Goal: Task Accomplishment & Management: Manage account settings

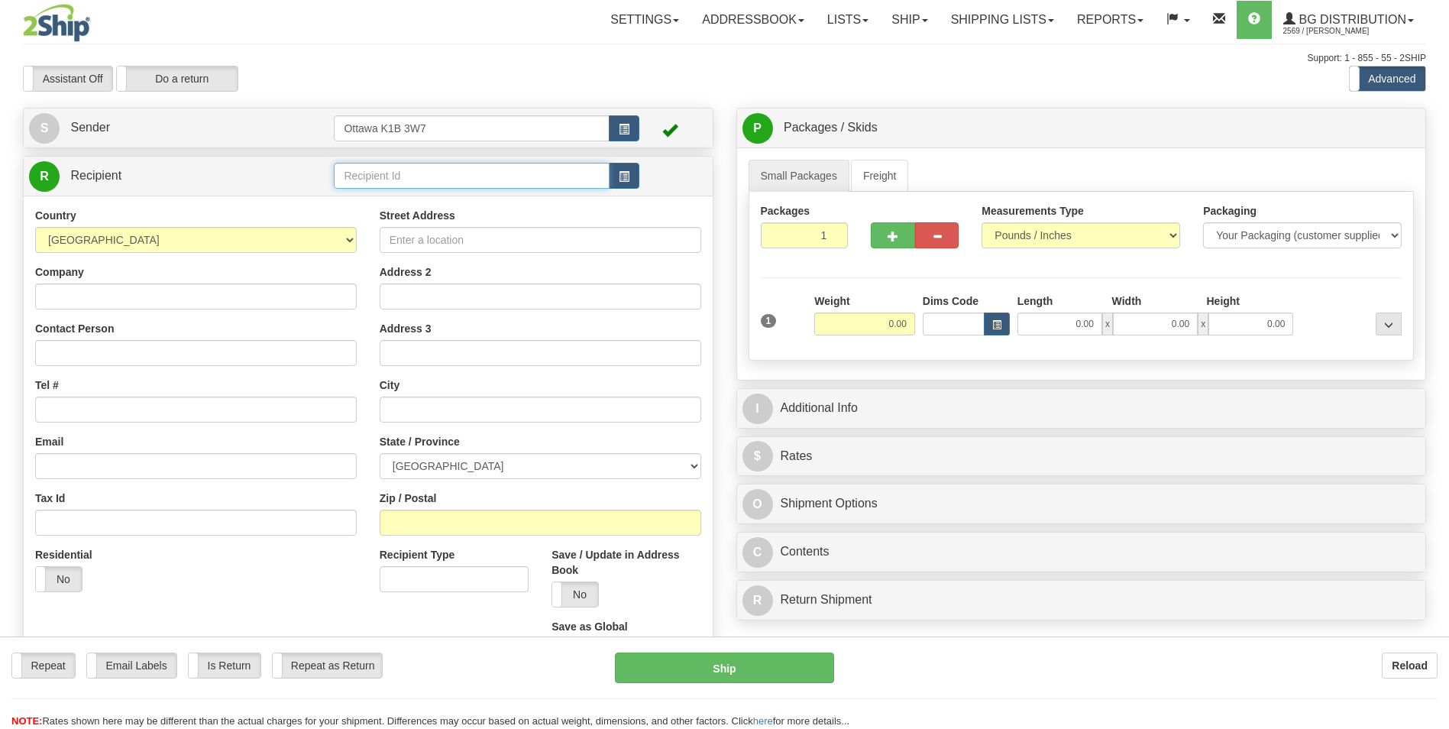
click at [395, 171] on input "text" at bounding box center [471, 176] width 275 height 26
click at [388, 197] on div "60111" at bounding box center [468, 199] width 260 height 17
type input "60111"
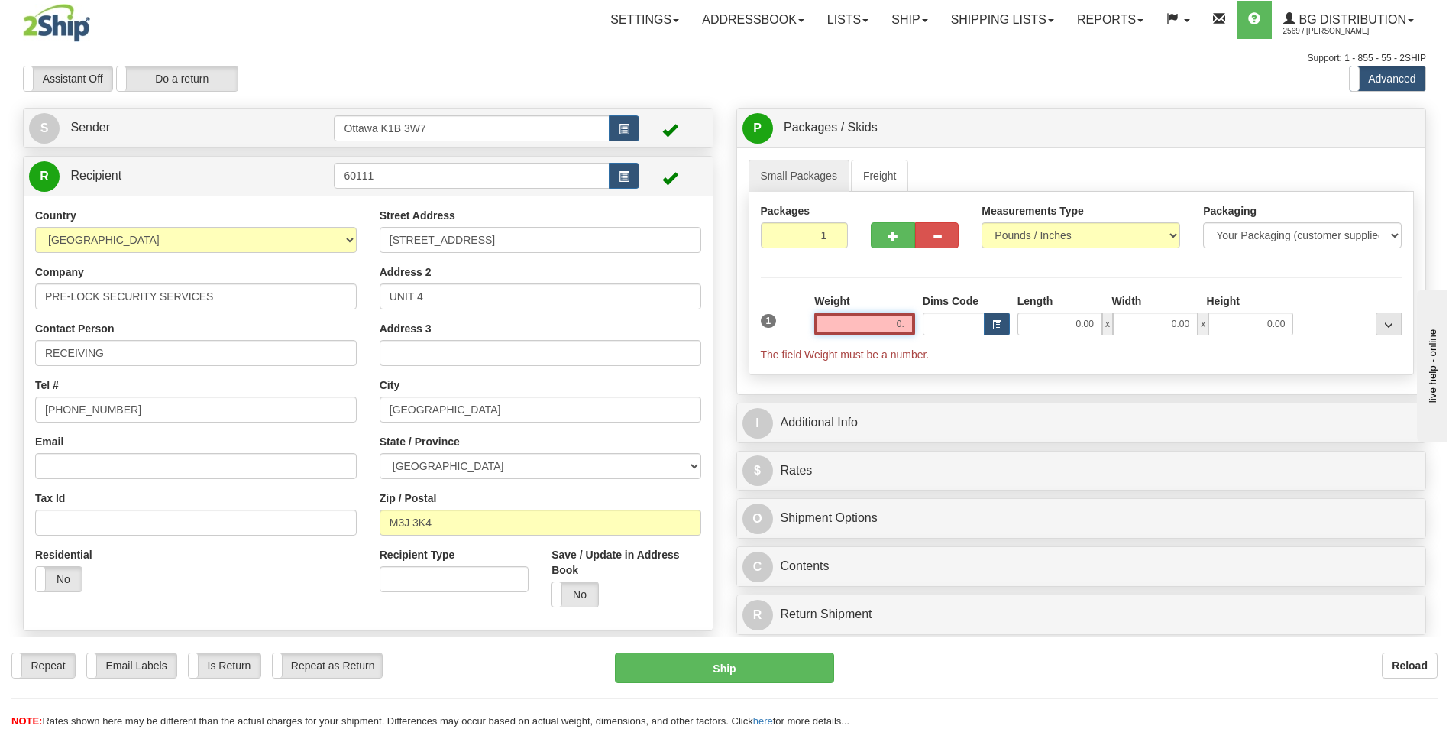
type input "0"
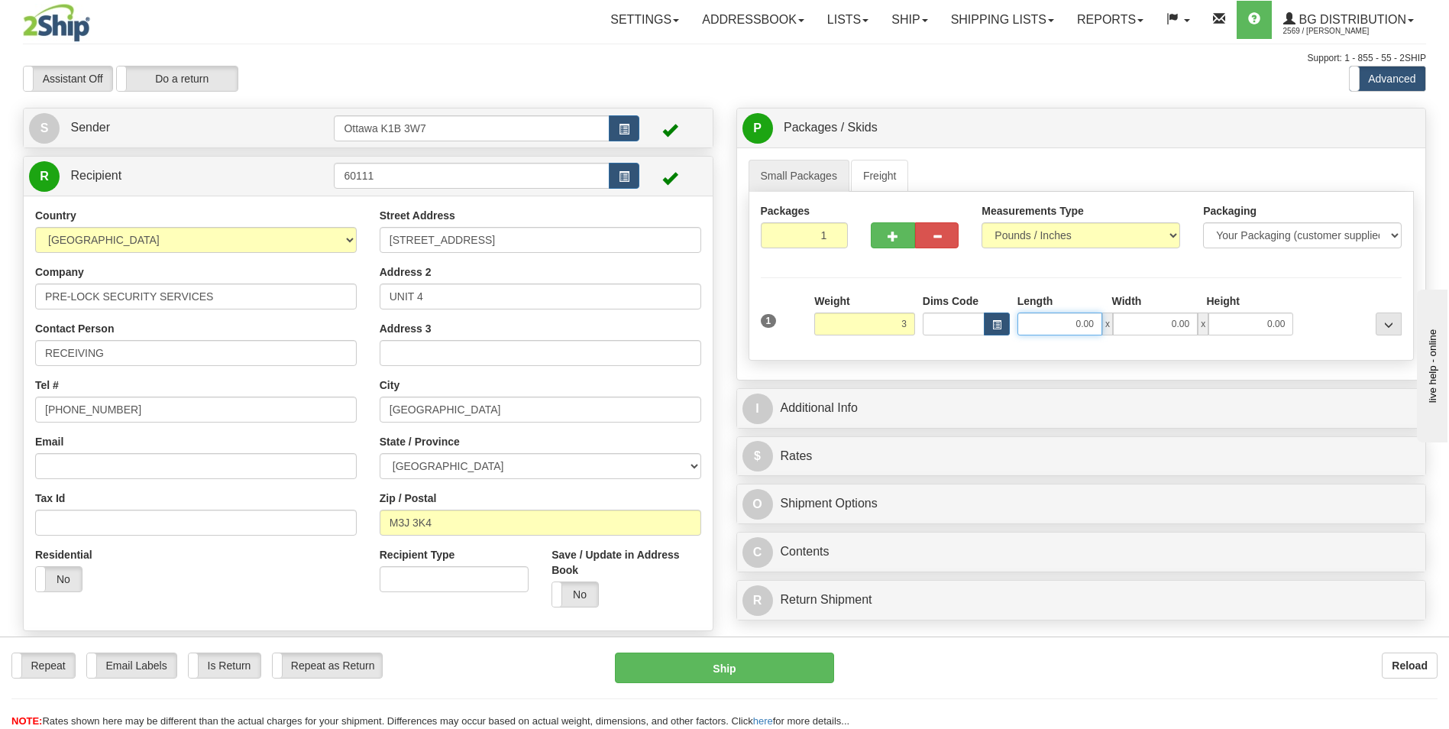
type input "3.00"
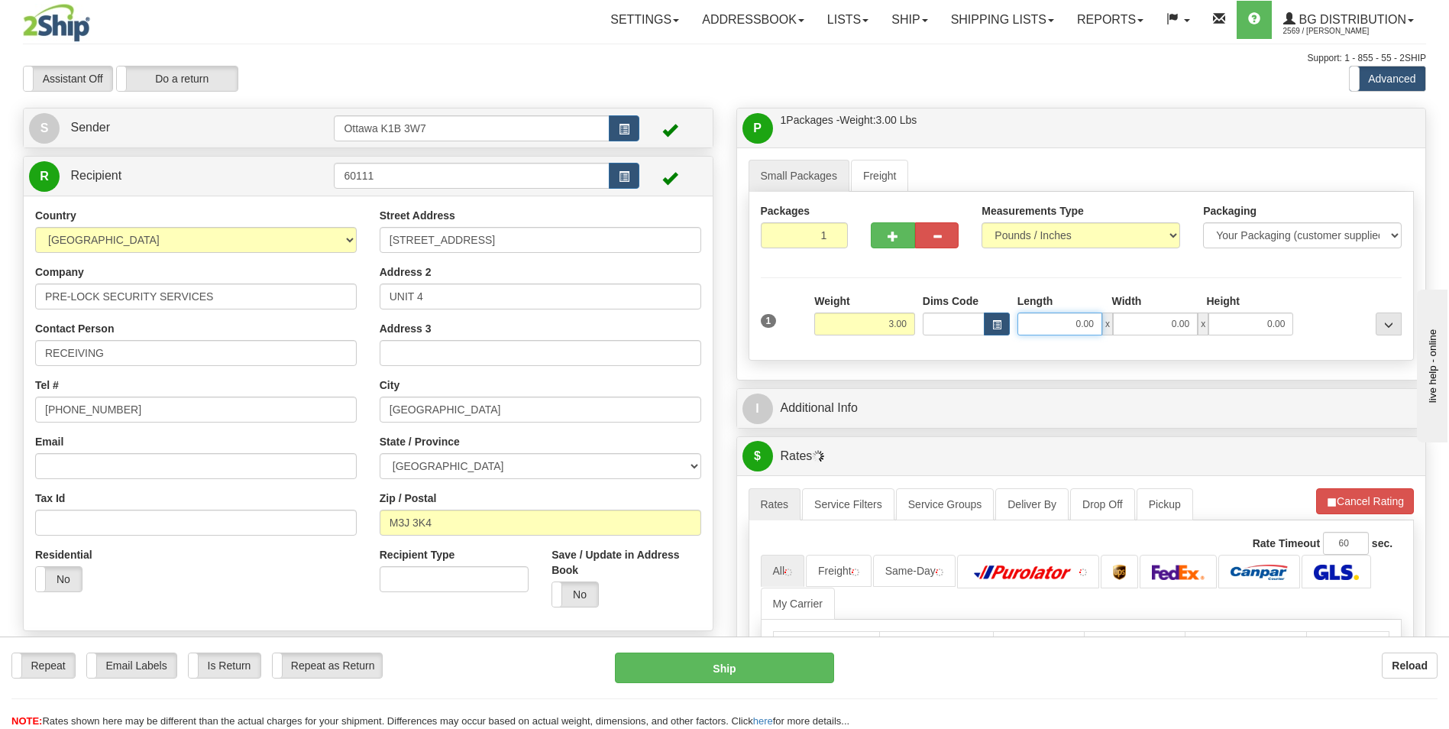
click at [1077, 326] on input "0.00" at bounding box center [1059, 323] width 85 height 23
type input "10.00"
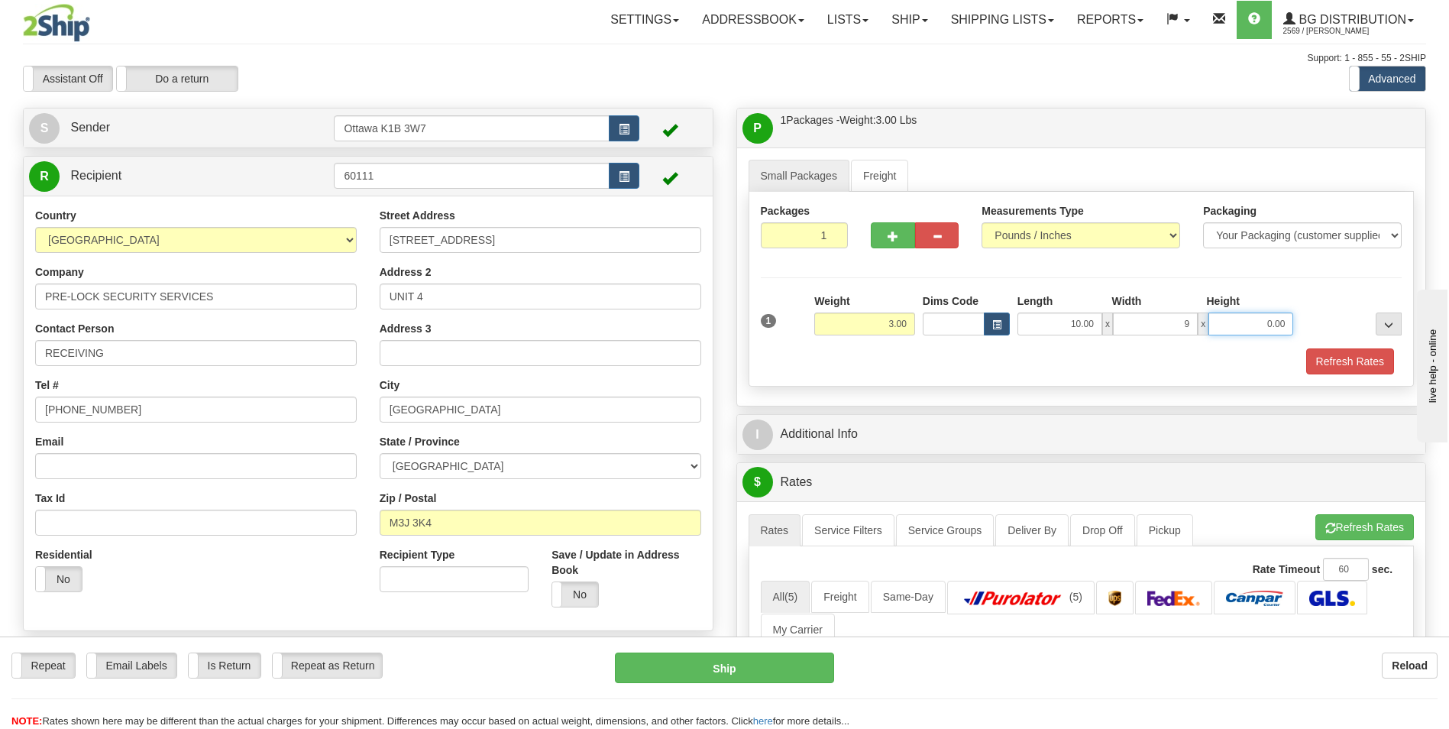
type input "9.00"
type input "4.00"
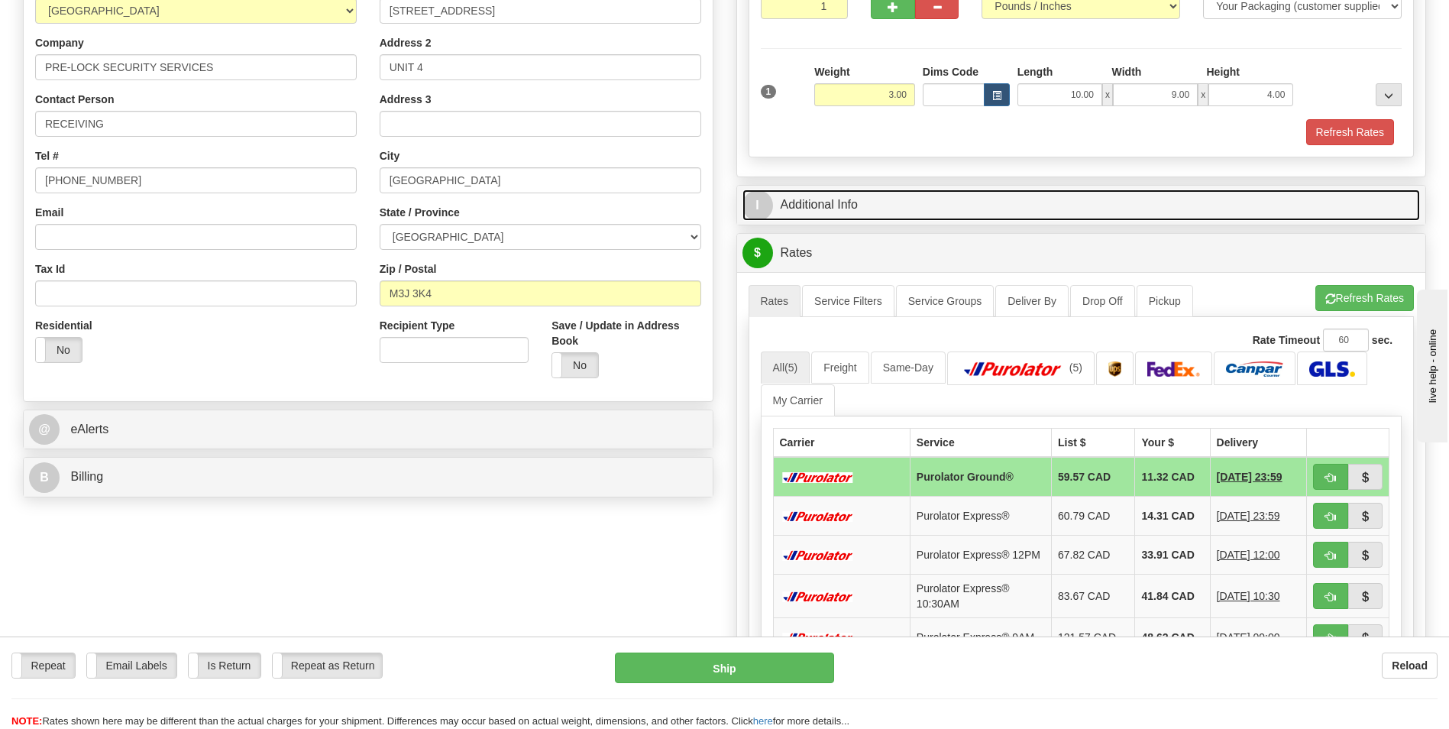
click at [765, 192] on span "I" at bounding box center [757, 205] width 31 height 31
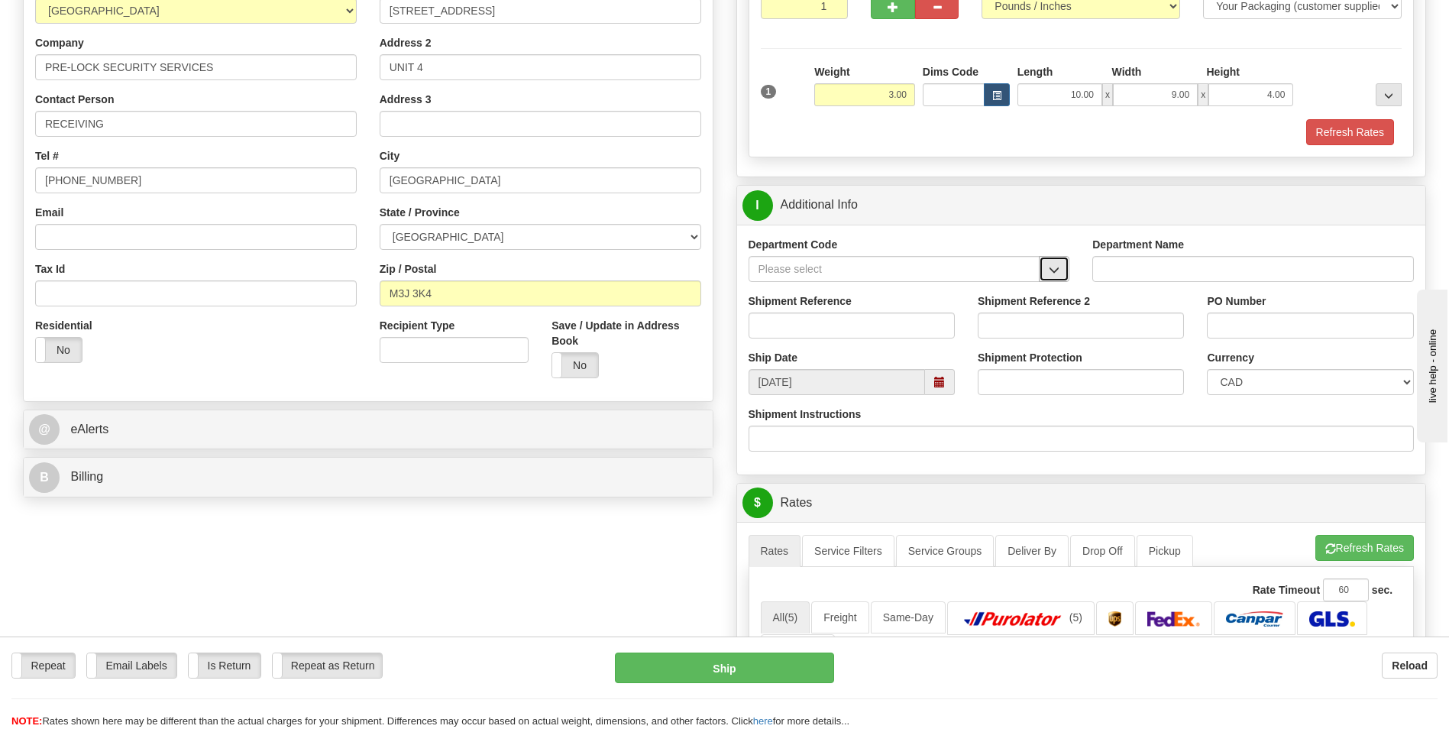
click at [1053, 267] on span "button" at bounding box center [1054, 270] width 11 height 10
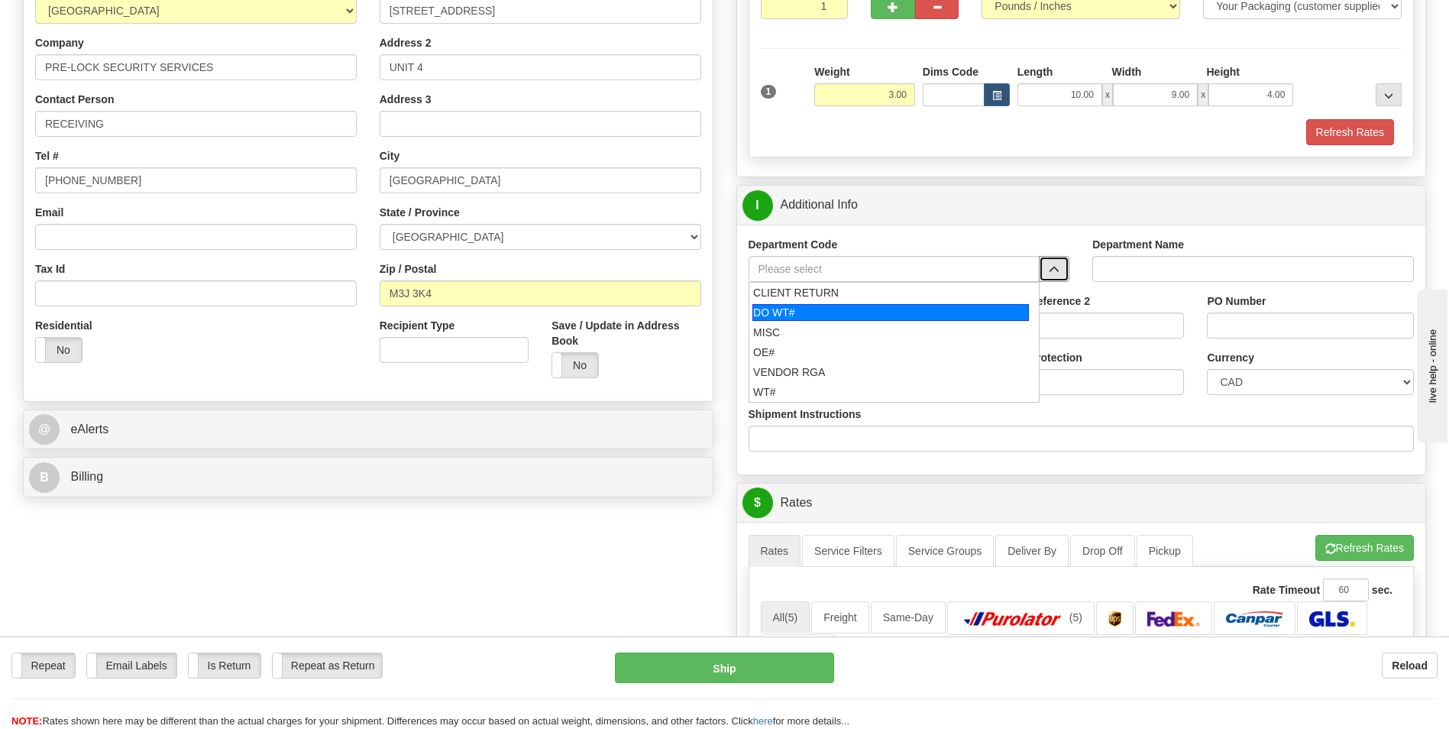
click at [829, 319] on div "DO WT#" at bounding box center [890, 312] width 277 height 17
type input "DO WT#"
type input "DIRECT ORDERS"
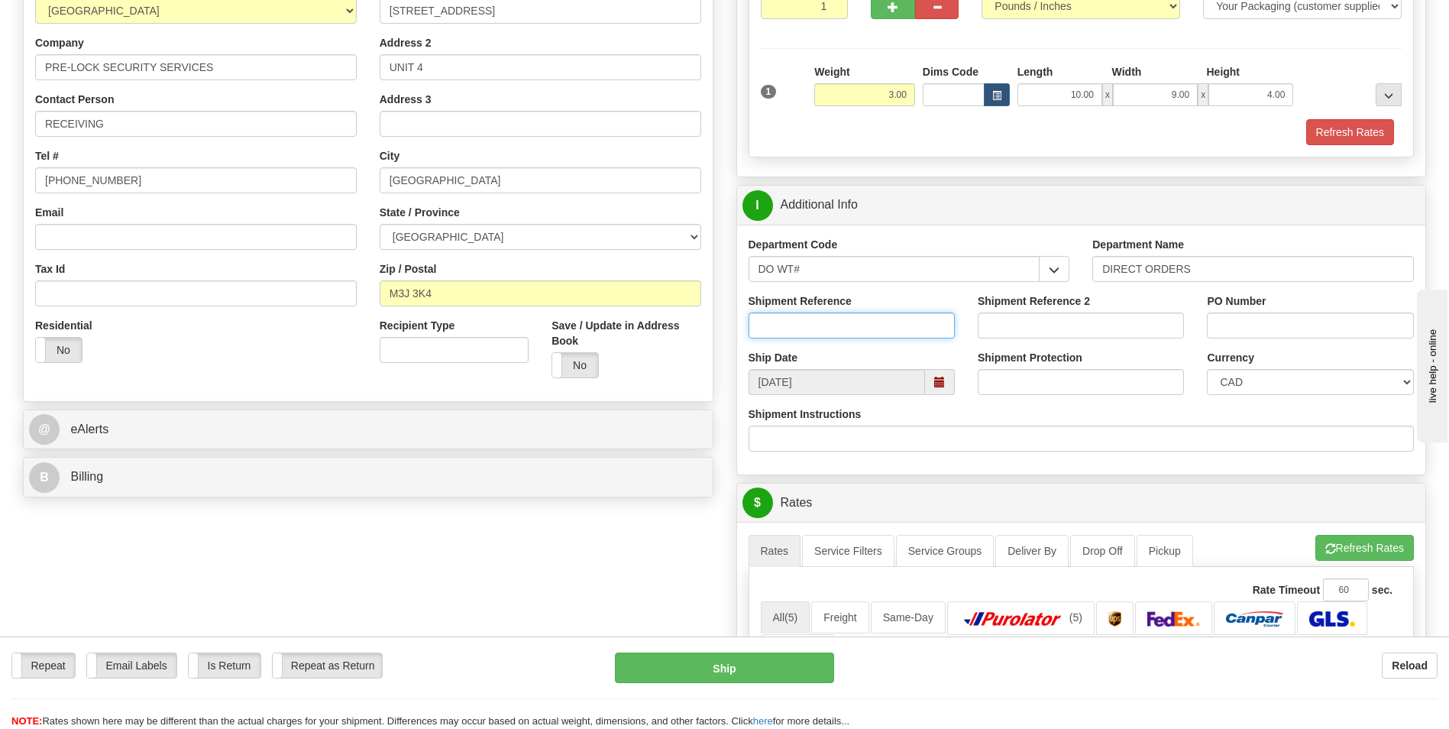
click at [833, 330] on input "Shipment Reference" at bounding box center [852, 325] width 206 height 26
type input "165305-00"
click at [1257, 331] on input "PO Number" at bounding box center [1310, 325] width 206 height 26
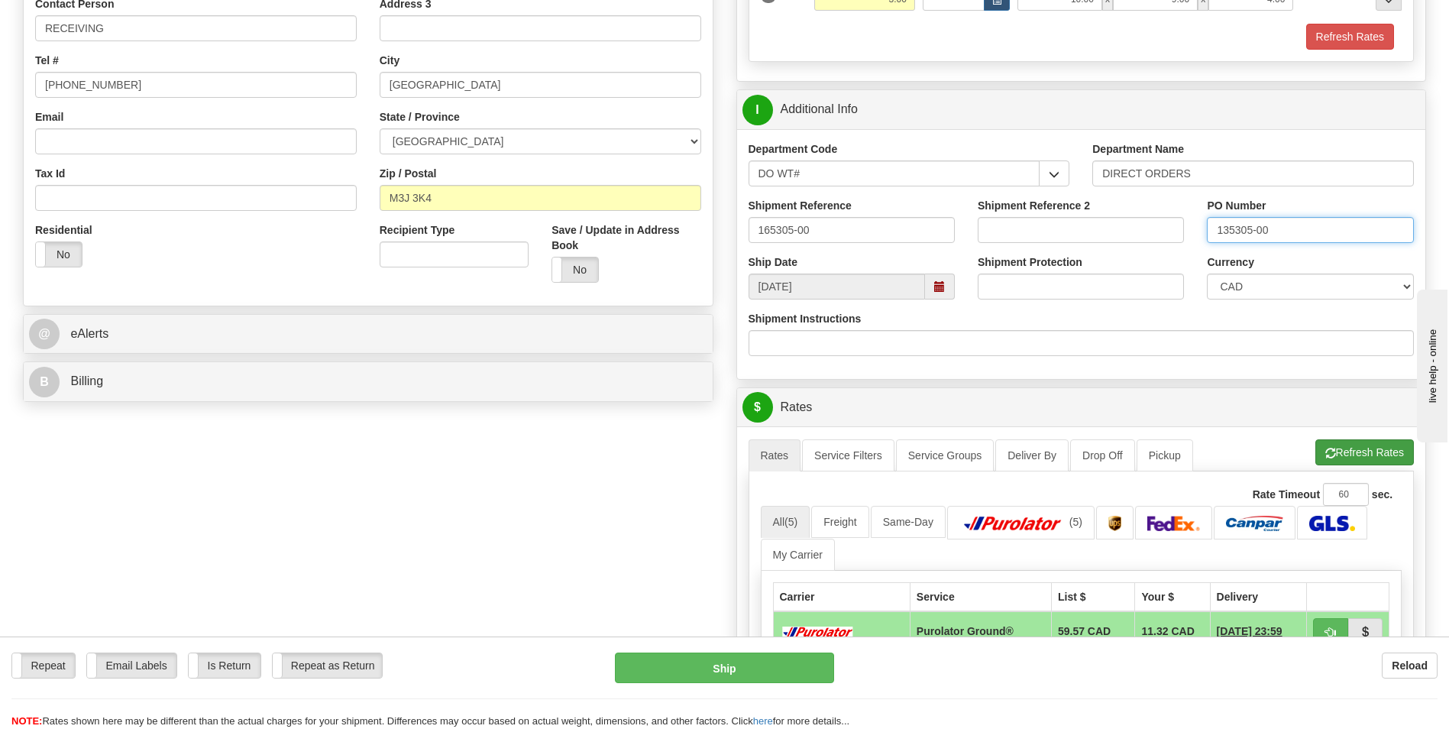
scroll to position [306, 0]
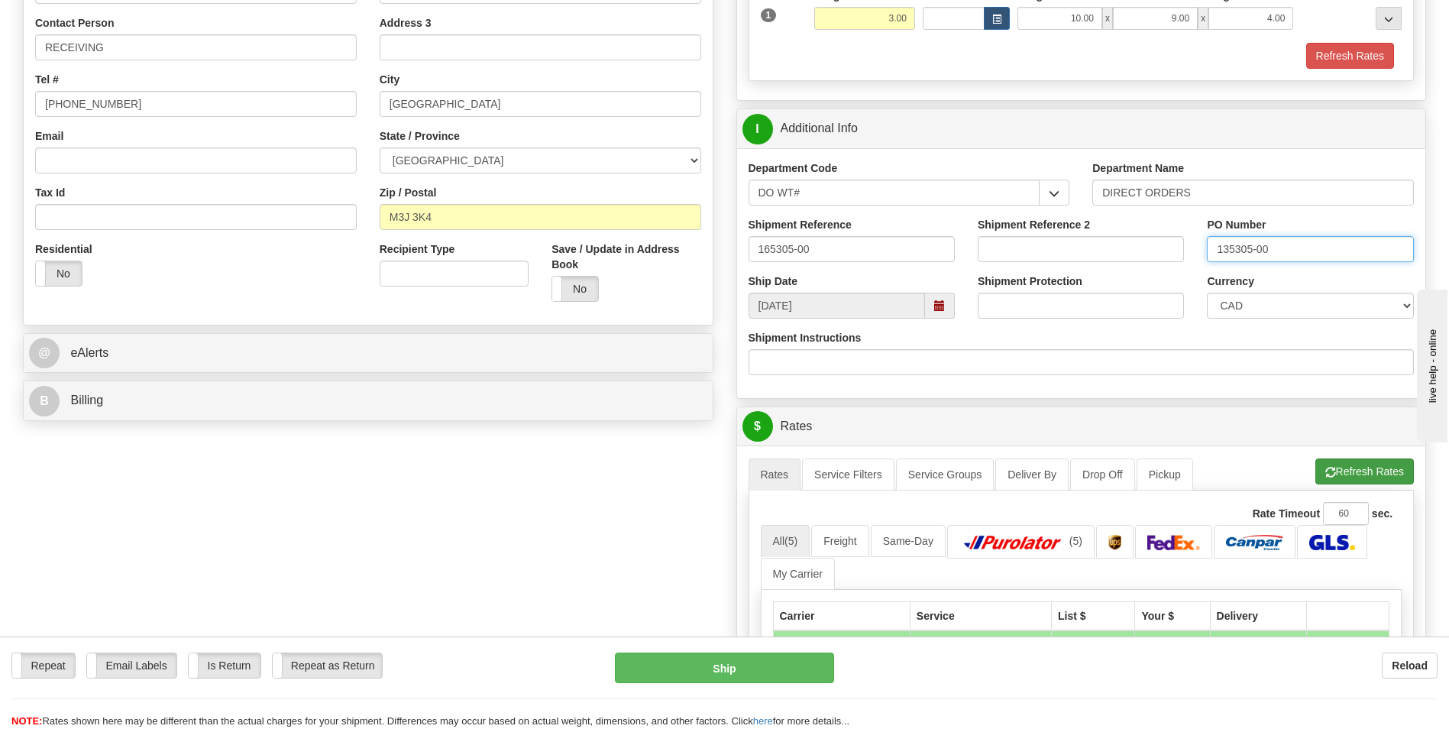
type input "135305-00"
click at [1371, 463] on button "Refresh Rates" at bounding box center [1364, 471] width 99 height 26
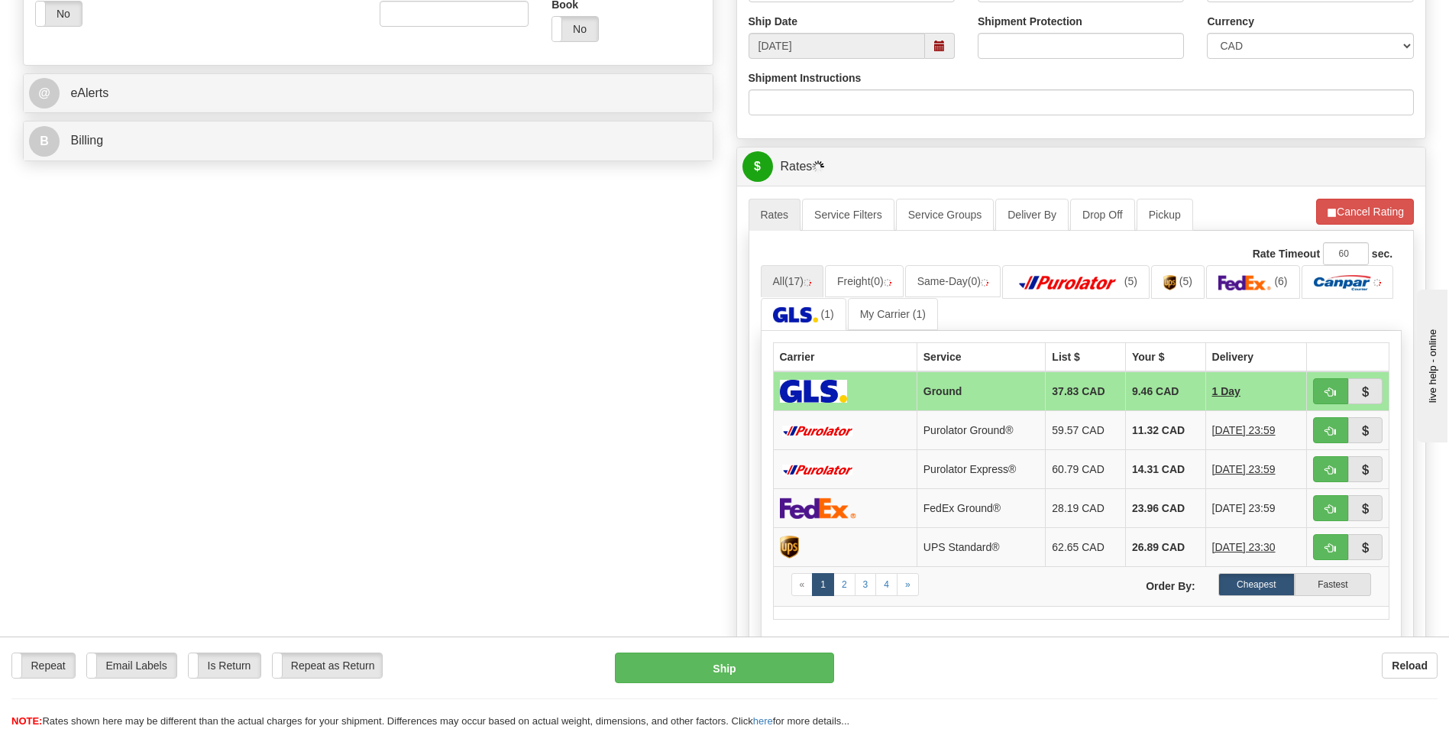
scroll to position [764, 0]
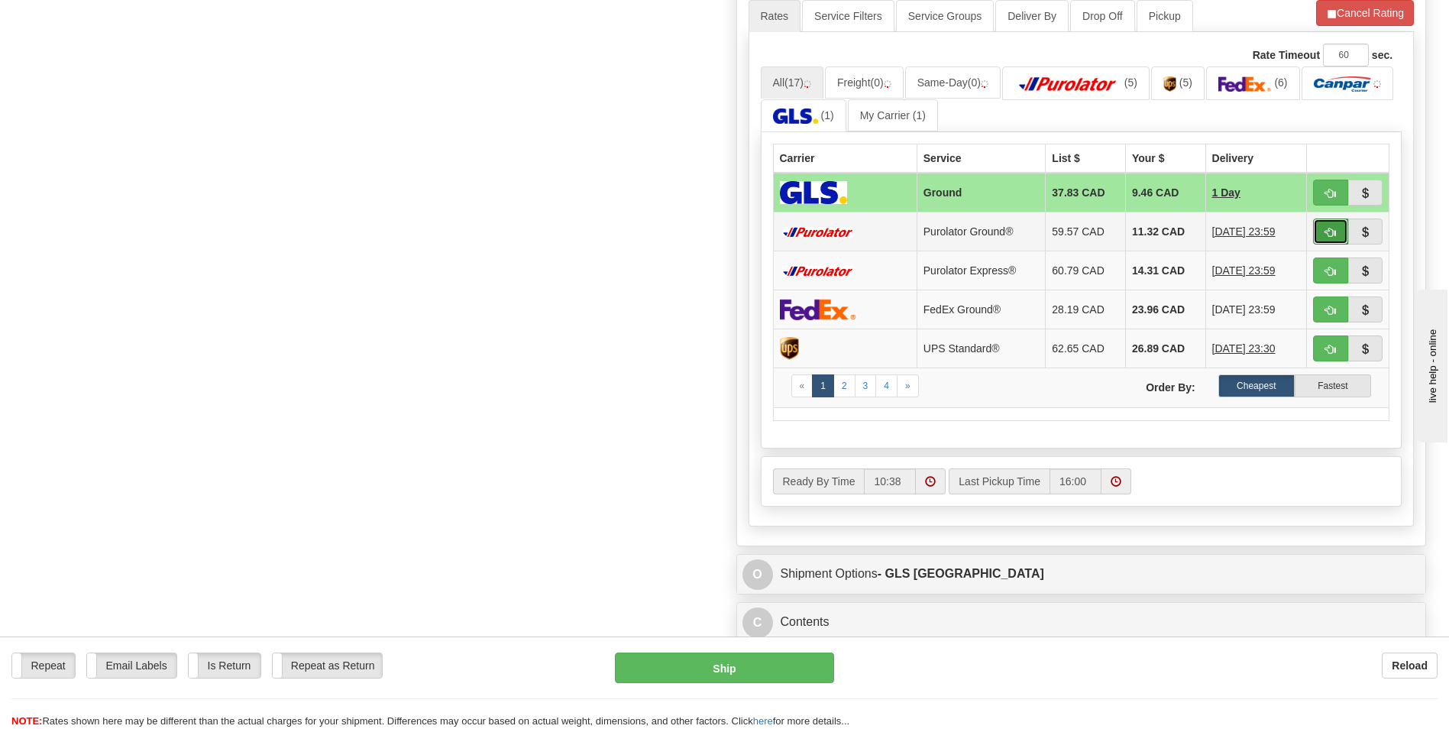
click at [1328, 231] on span "button" at bounding box center [1330, 233] width 11 height 10
click at [1333, 233] on span "button" at bounding box center [1330, 233] width 11 height 10
type input "260"
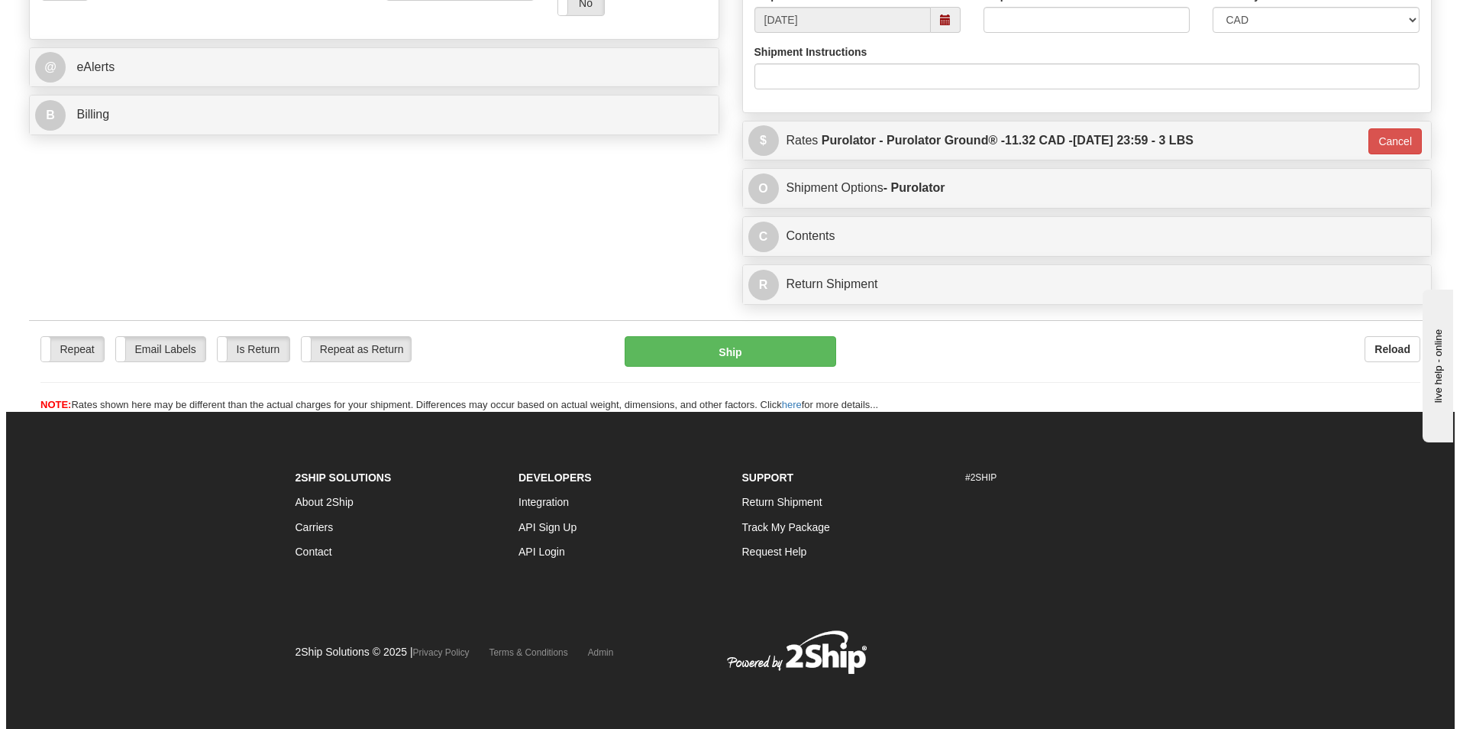
scroll to position [591, 0]
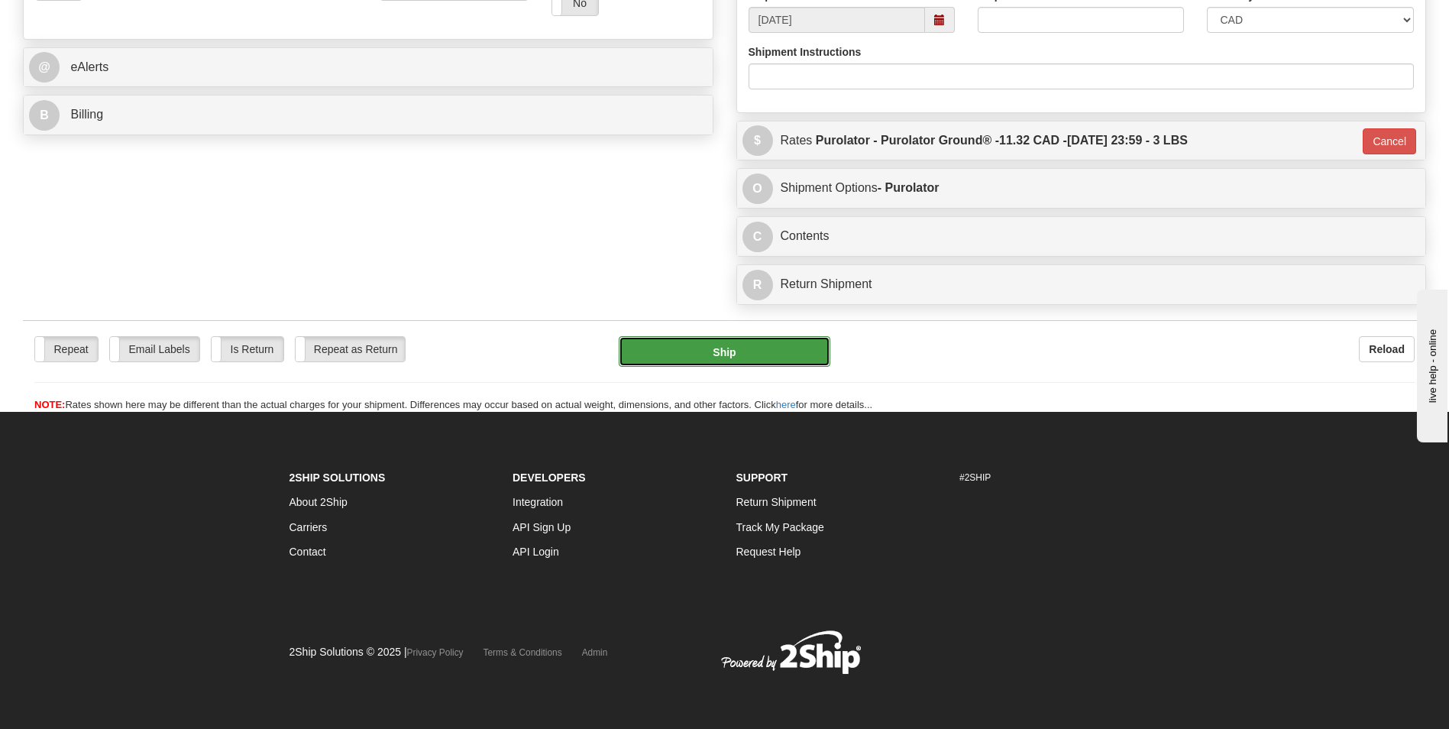
click at [761, 354] on button "Ship" at bounding box center [724, 351] width 211 height 31
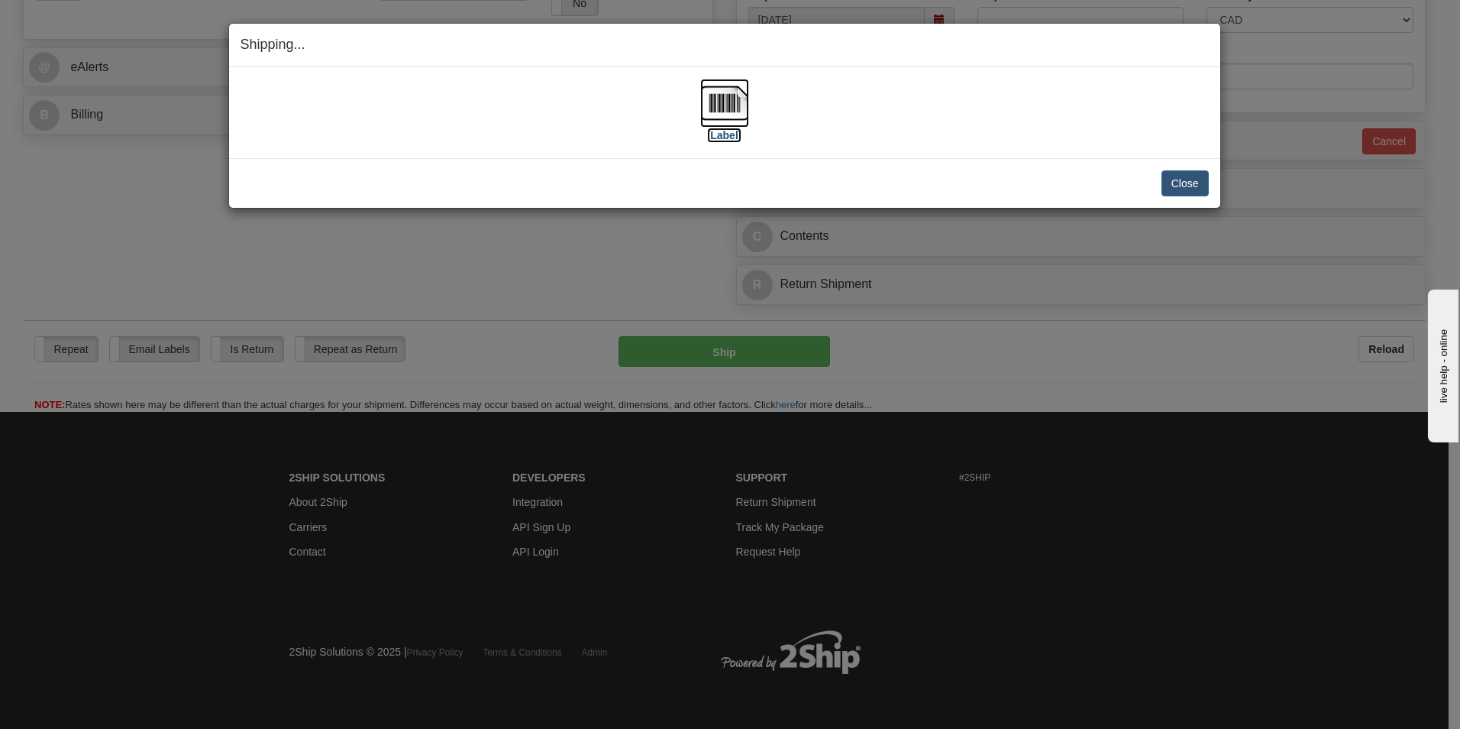
click at [726, 138] on label "[Label]" at bounding box center [724, 135] width 35 height 15
click at [1124, 341] on div "Shipping... Your SHIPMENT will EXPIRE in [Label] IMPORTANT NOTICE Embassy / Con…" at bounding box center [730, 364] width 1460 height 729
click at [725, 132] on label "[Label]" at bounding box center [724, 135] width 35 height 15
click at [1197, 186] on button "Close" at bounding box center [1185, 183] width 47 height 26
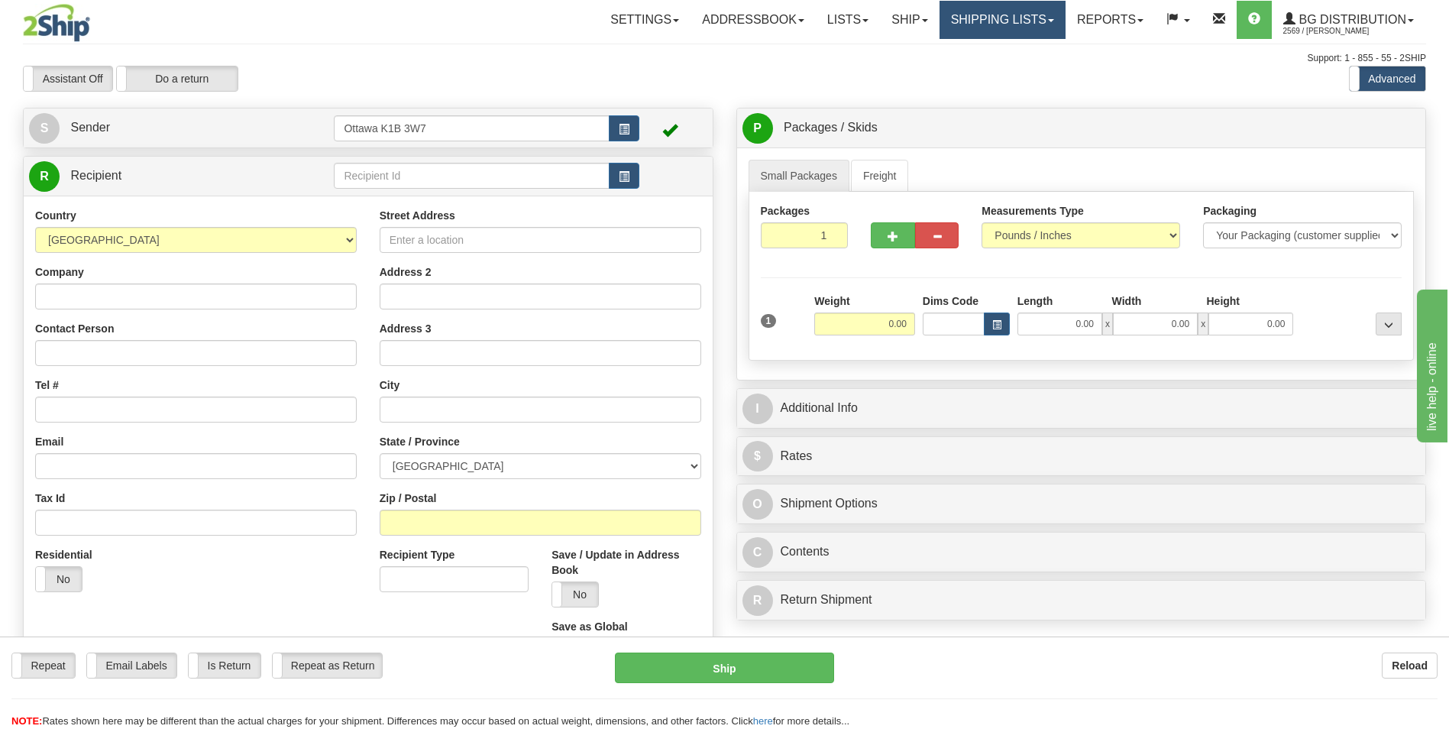
click at [976, 19] on link "Shipping lists" at bounding box center [1003, 20] width 126 height 38
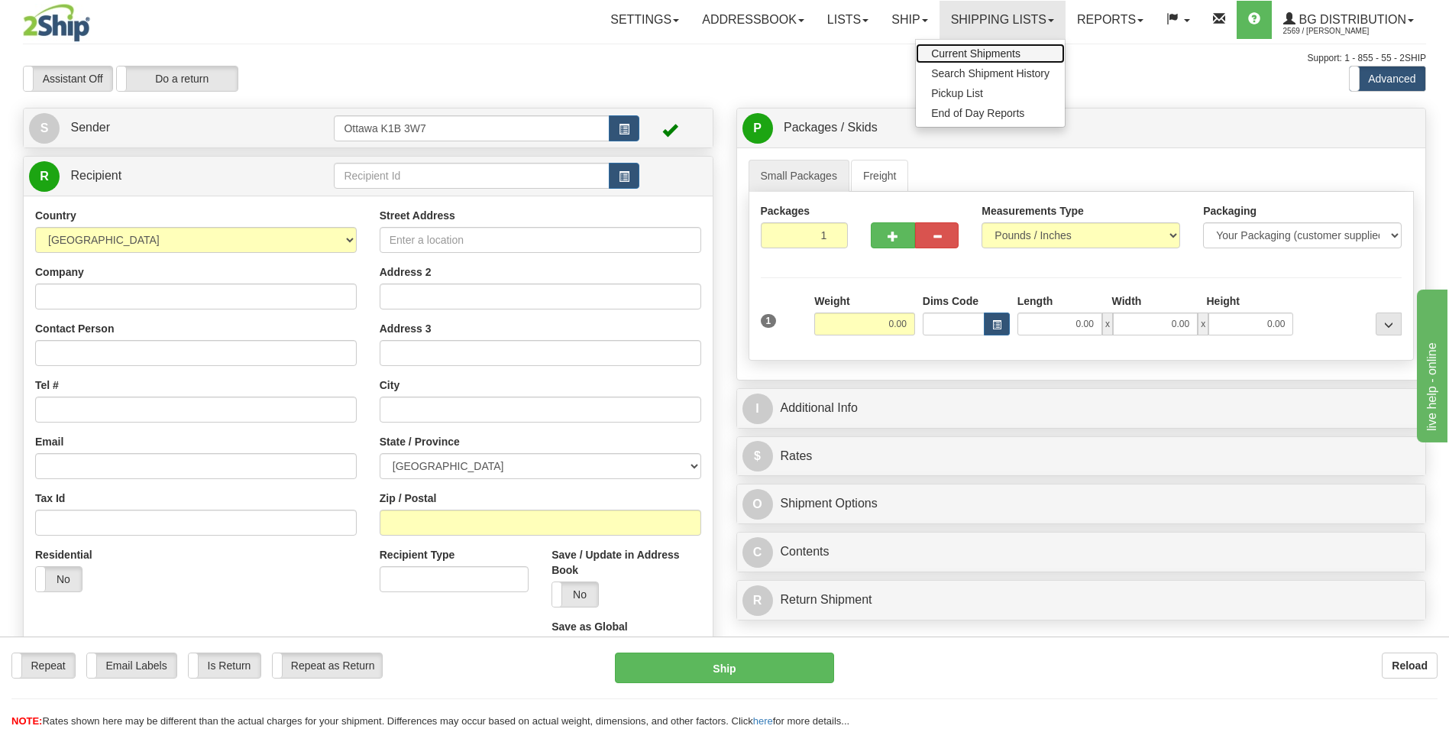
click at [975, 51] on span "Current Shipments" at bounding box center [975, 53] width 89 height 12
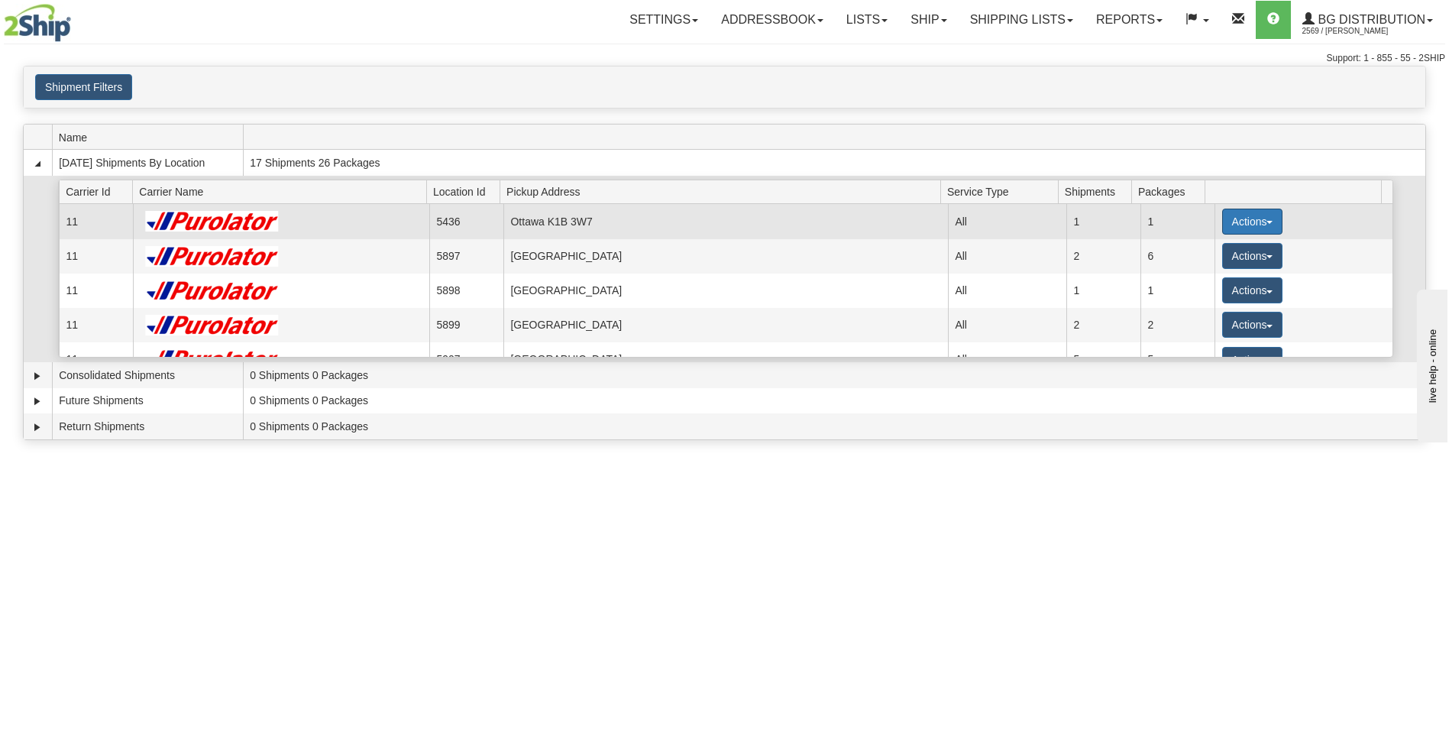
click at [1257, 221] on button "Actions" at bounding box center [1252, 222] width 61 height 26
click at [1220, 253] on link "Details" at bounding box center [1220, 251] width 122 height 20
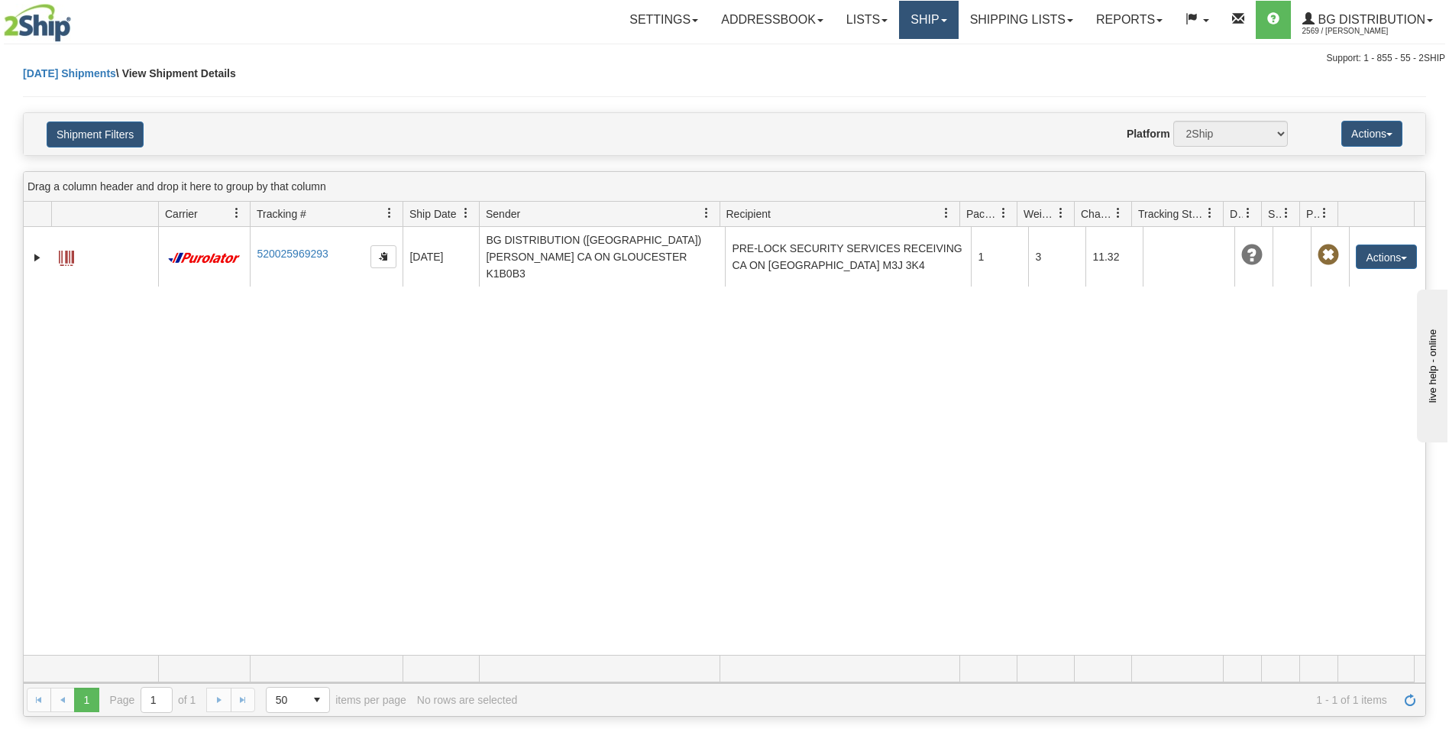
click at [901, 20] on link "Ship" at bounding box center [928, 20] width 59 height 38
click at [910, 60] on link "Ship Screen" at bounding box center [897, 54] width 121 height 20
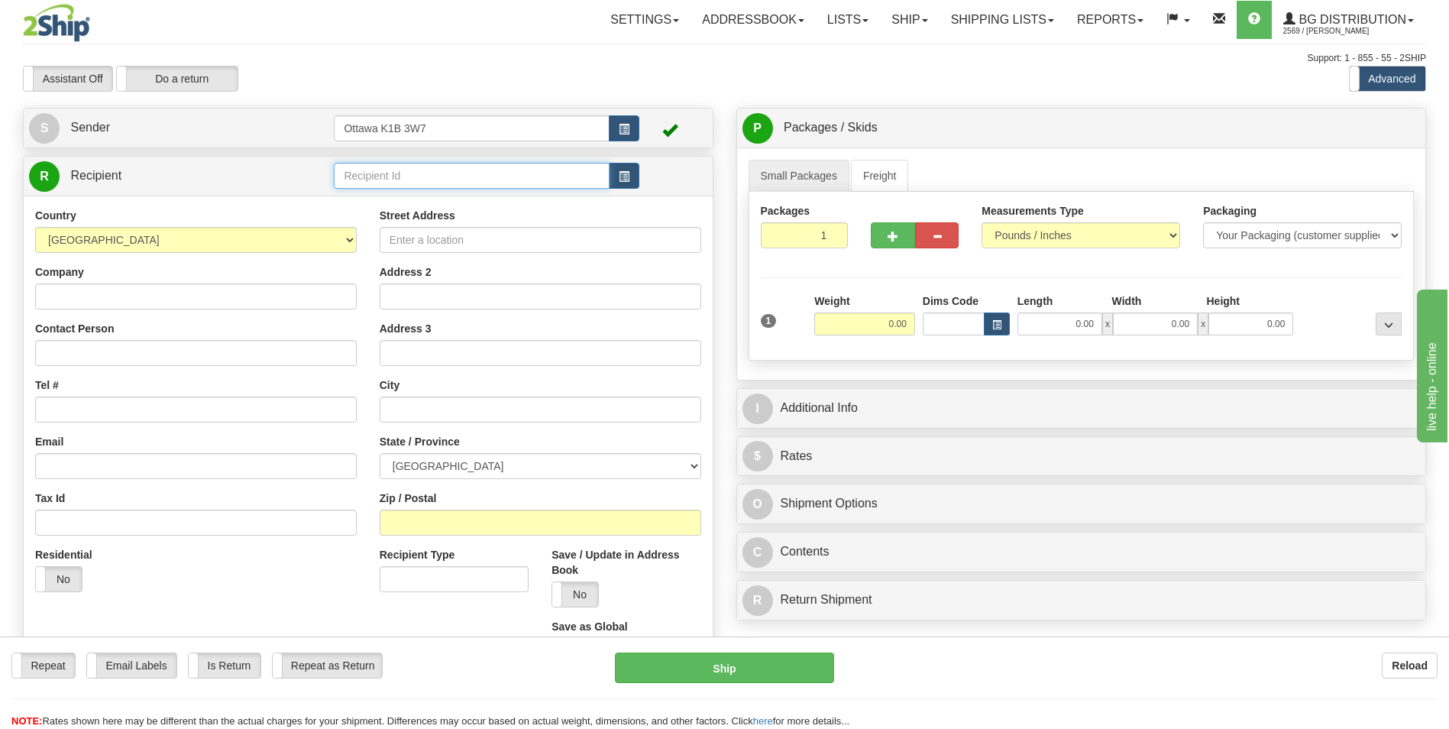
click at [458, 170] on input "text" at bounding box center [471, 176] width 275 height 26
click at [435, 198] on div "1009" at bounding box center [468, 199] width 260 height 17
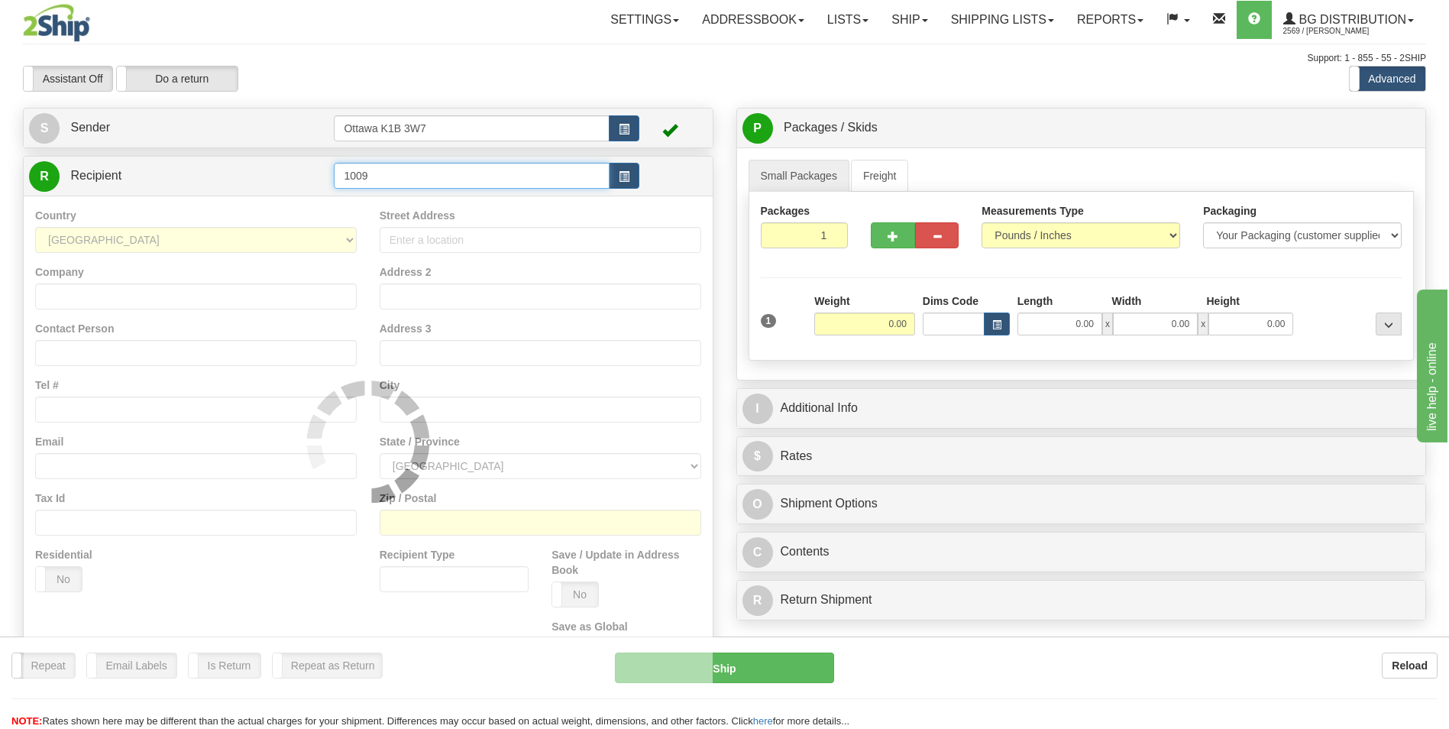
type input "1009"
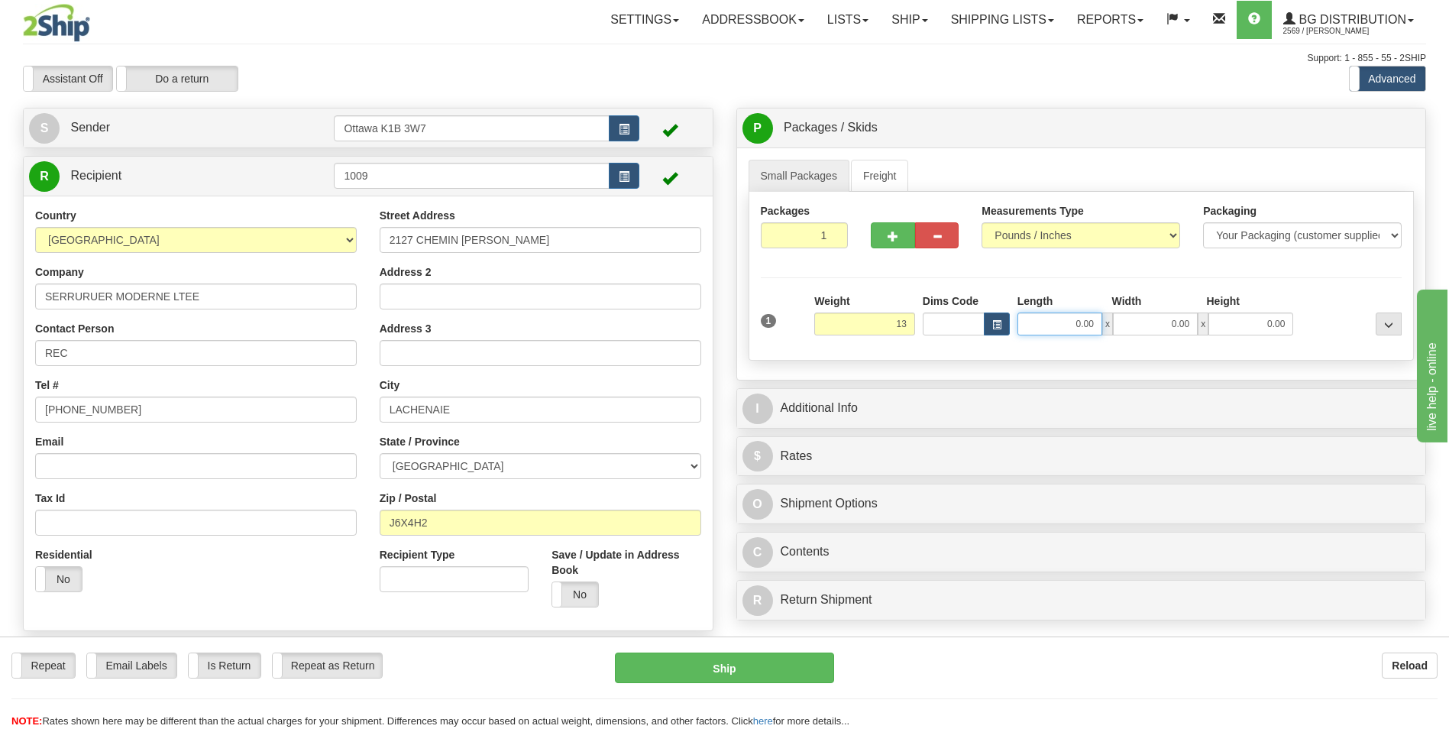
type input "13.00"
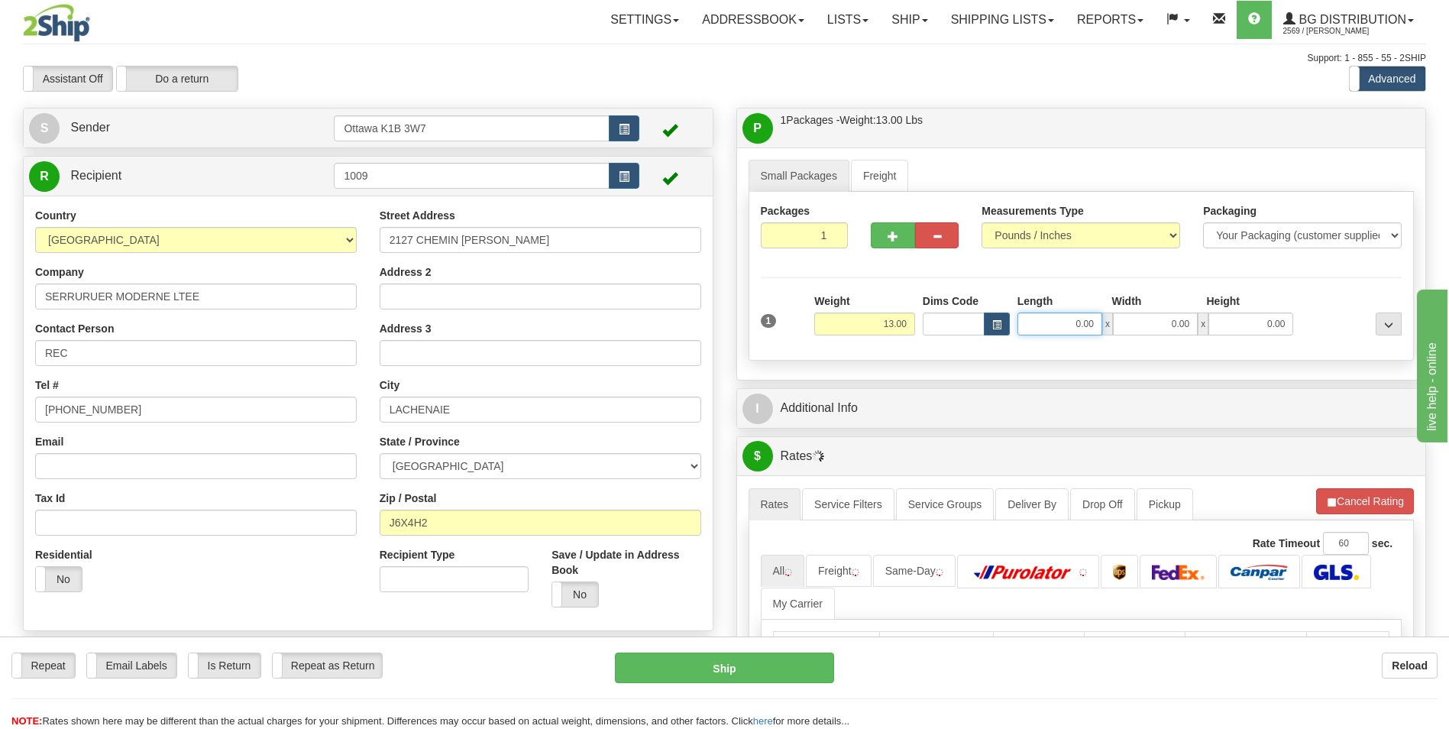
click at [1061, 324] on input "0.00" at bounding box center [1059, 323] width 85 height 23
type input "18.00"
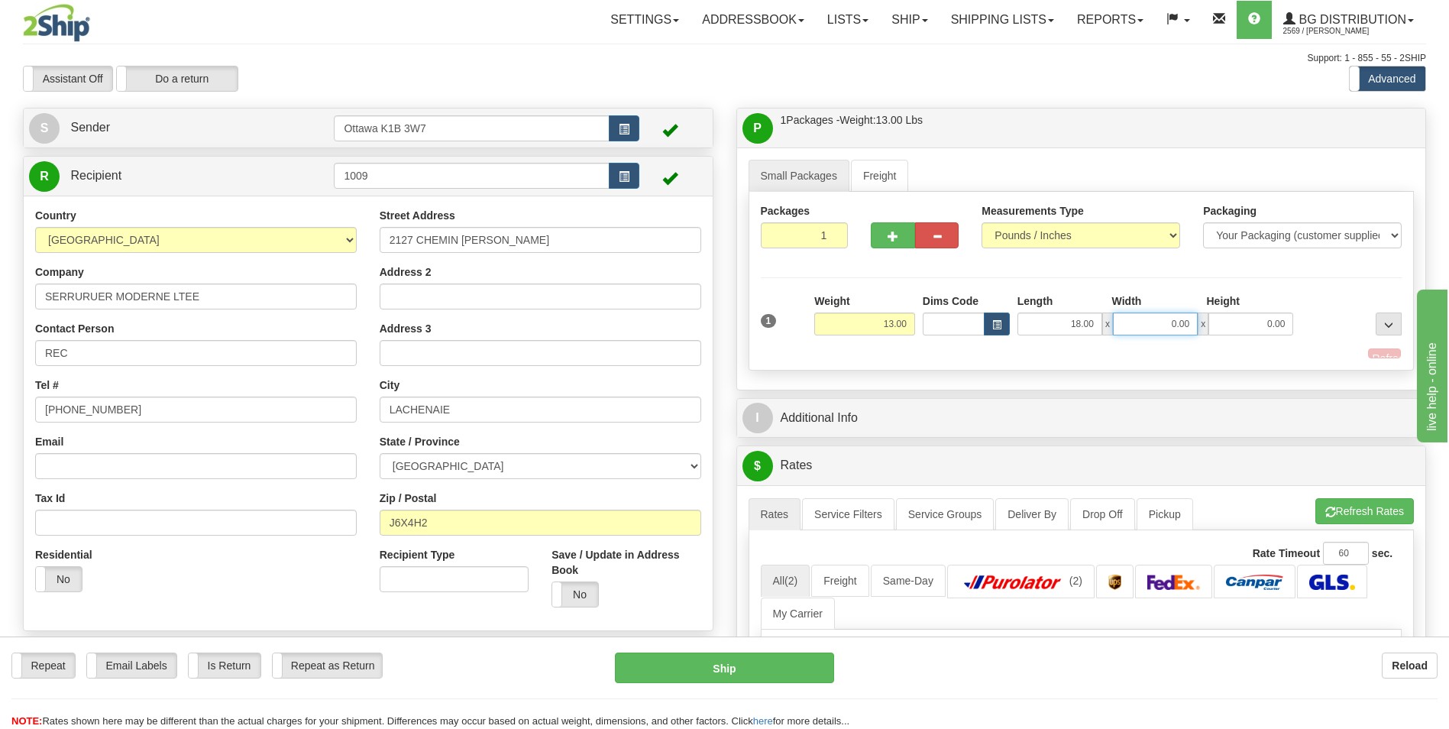
click at [1166, 323] on input "0.00" at bounding box center [1155, 323] width 85 height 23
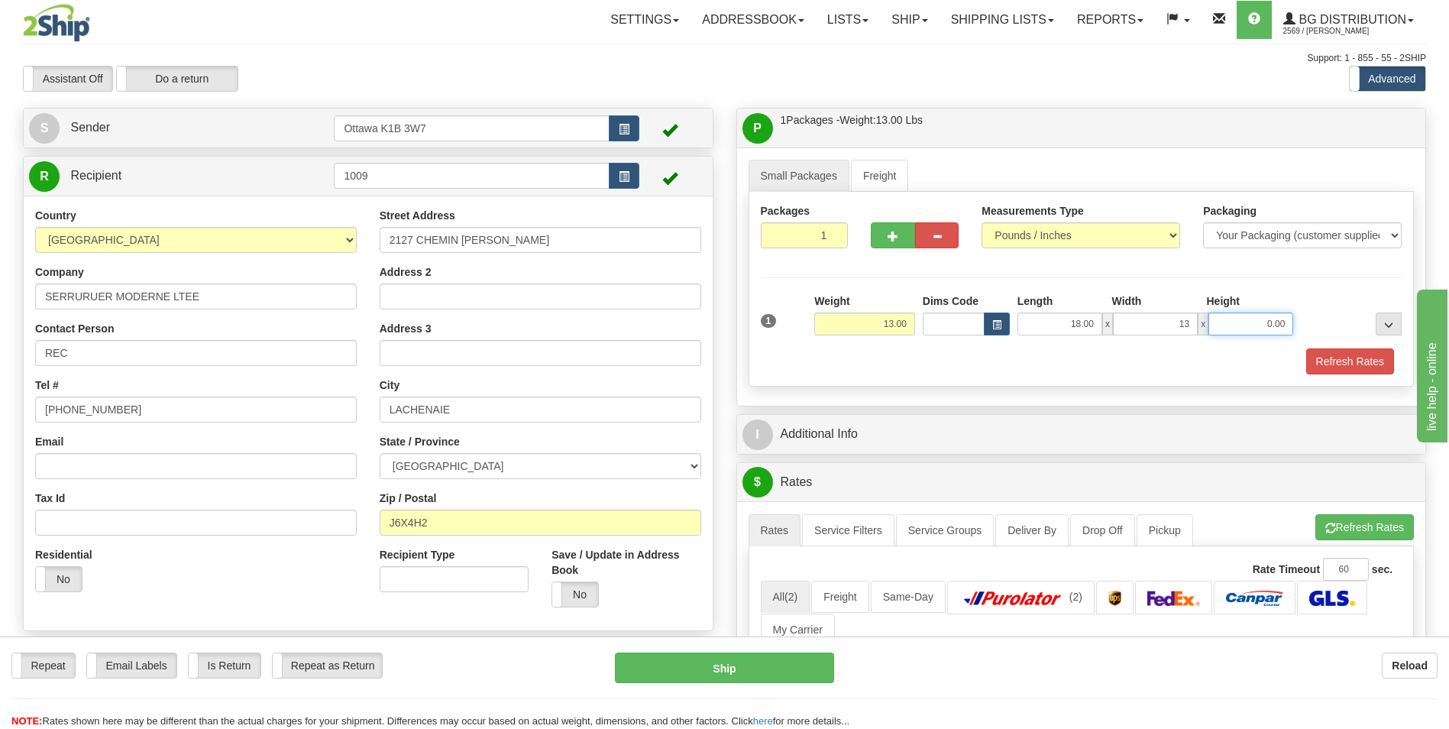
type input "13.00"
type input "6.00"
click at [975, 390] on div "Small Packages Freight Packages 1 1 Measurements Type" at bounding box center [1081, 276] width 689 height 258
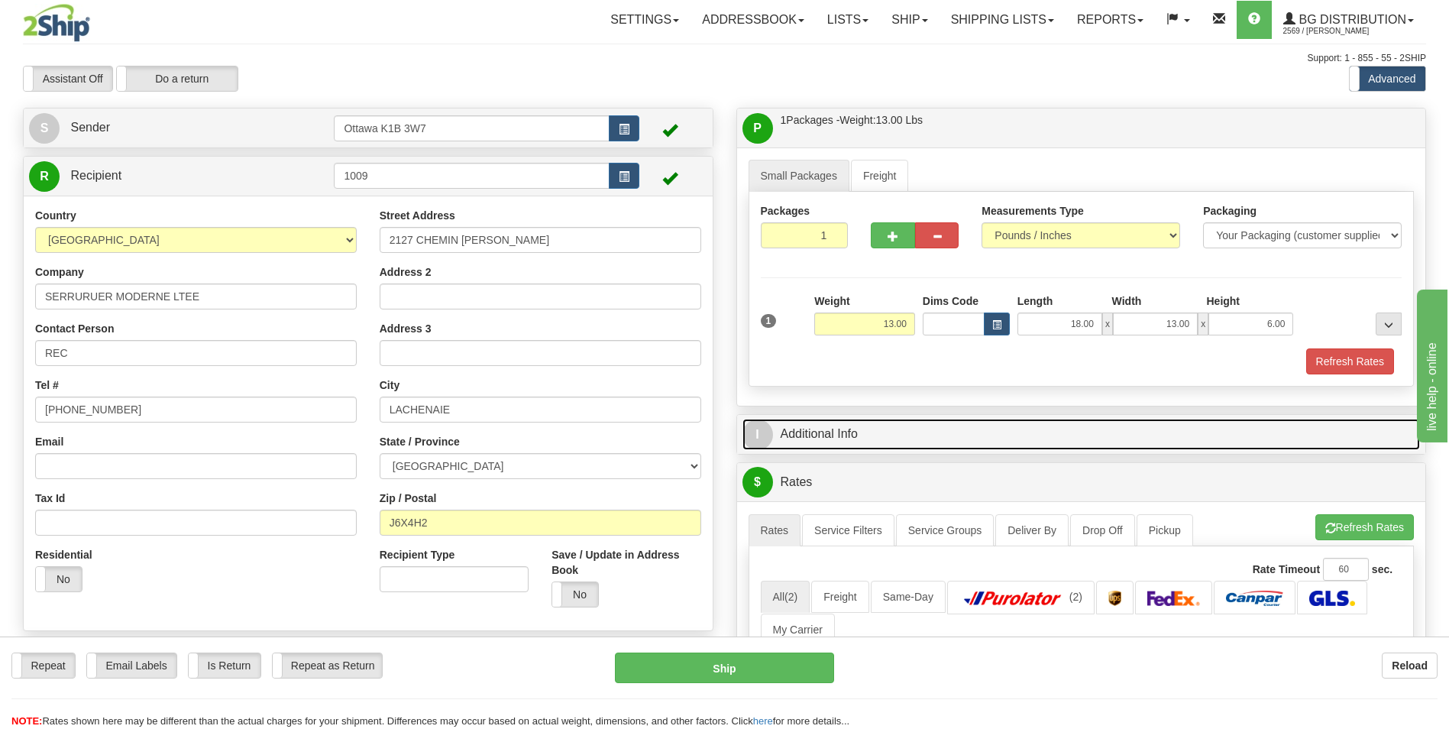
click at [897, 442] on link "I Additional Info" at bounding box center [1081, 434] width 678 height 31
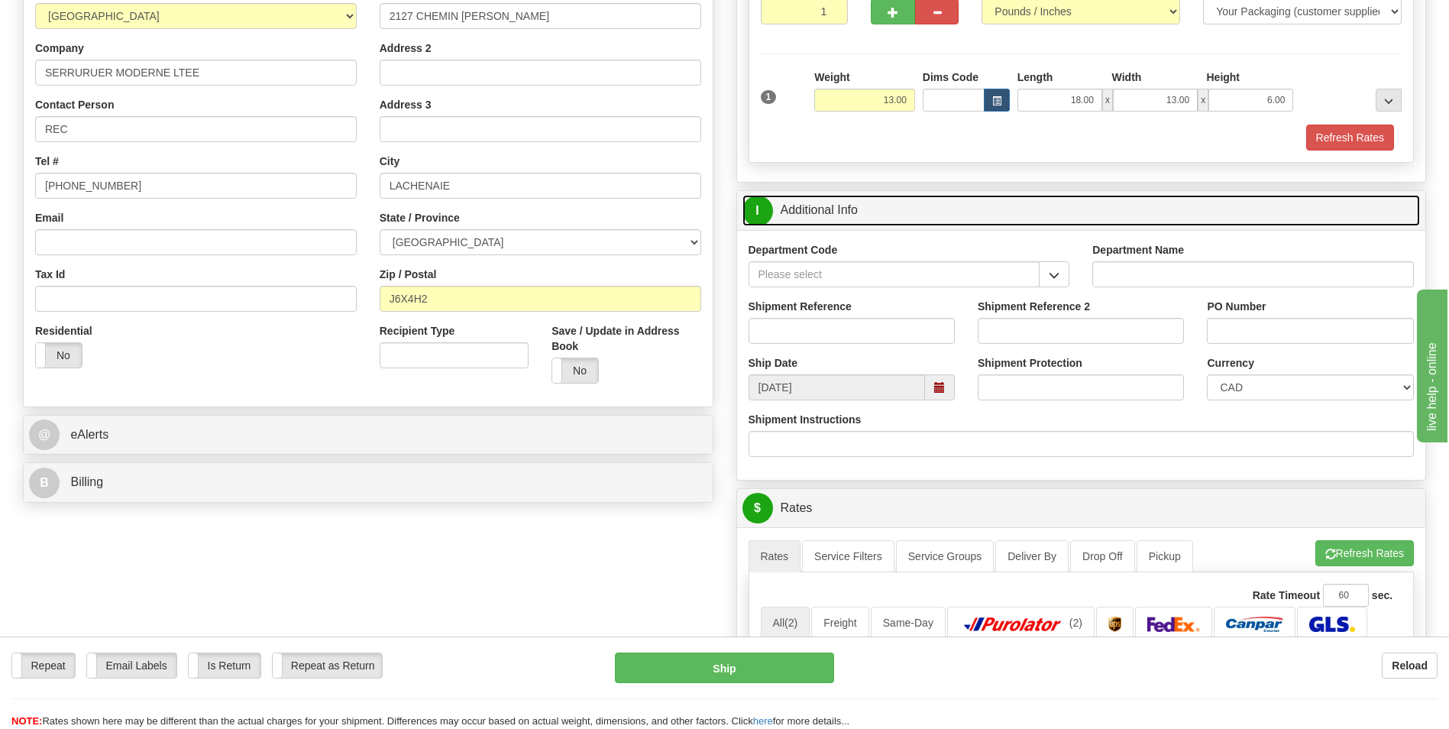
scroll to position [229, 0]
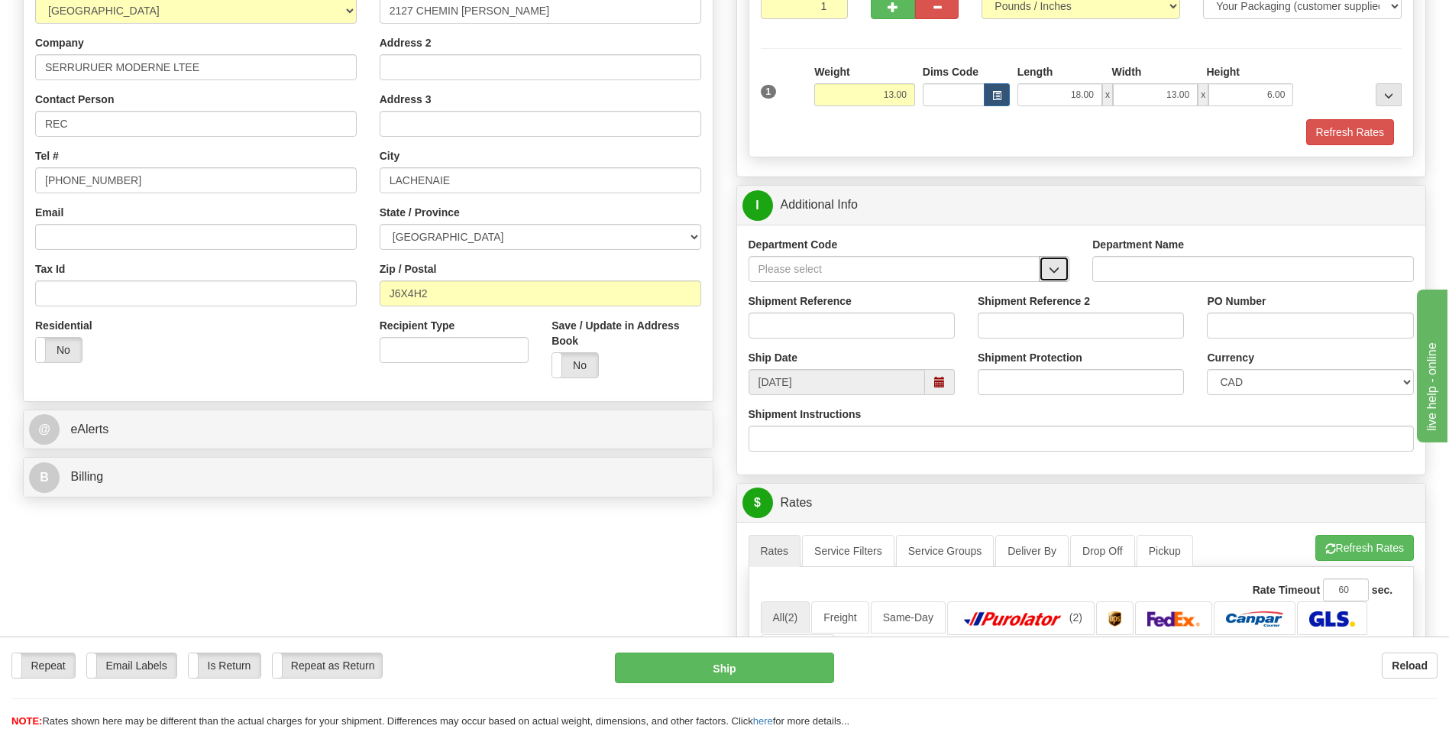
click at [1056, 262] on button "button" at bounding box center [1054, 269] width 31 height 26
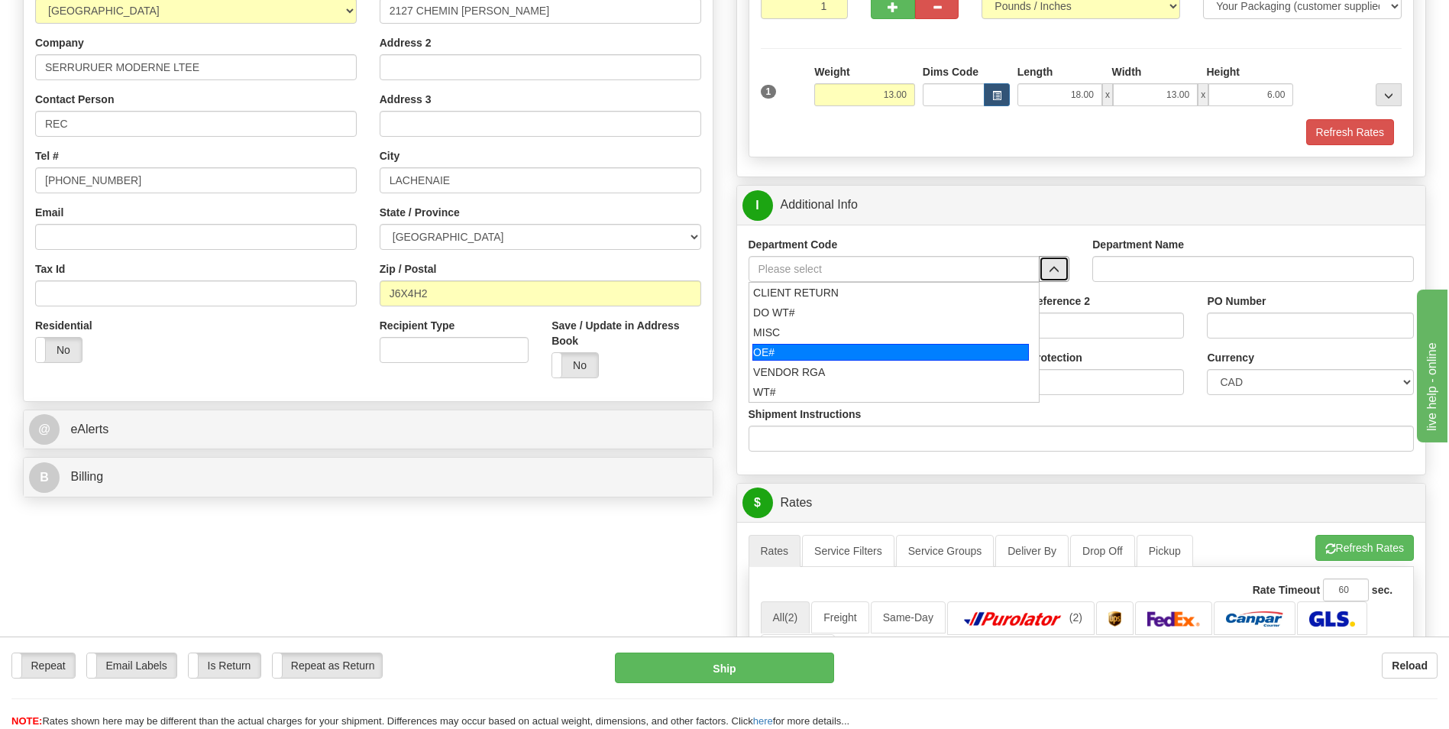
click at [871, 356] on div "OE#" at bounding box center [890, 352] width 277 height 17
type input "OE#"
type input "ORDERS"
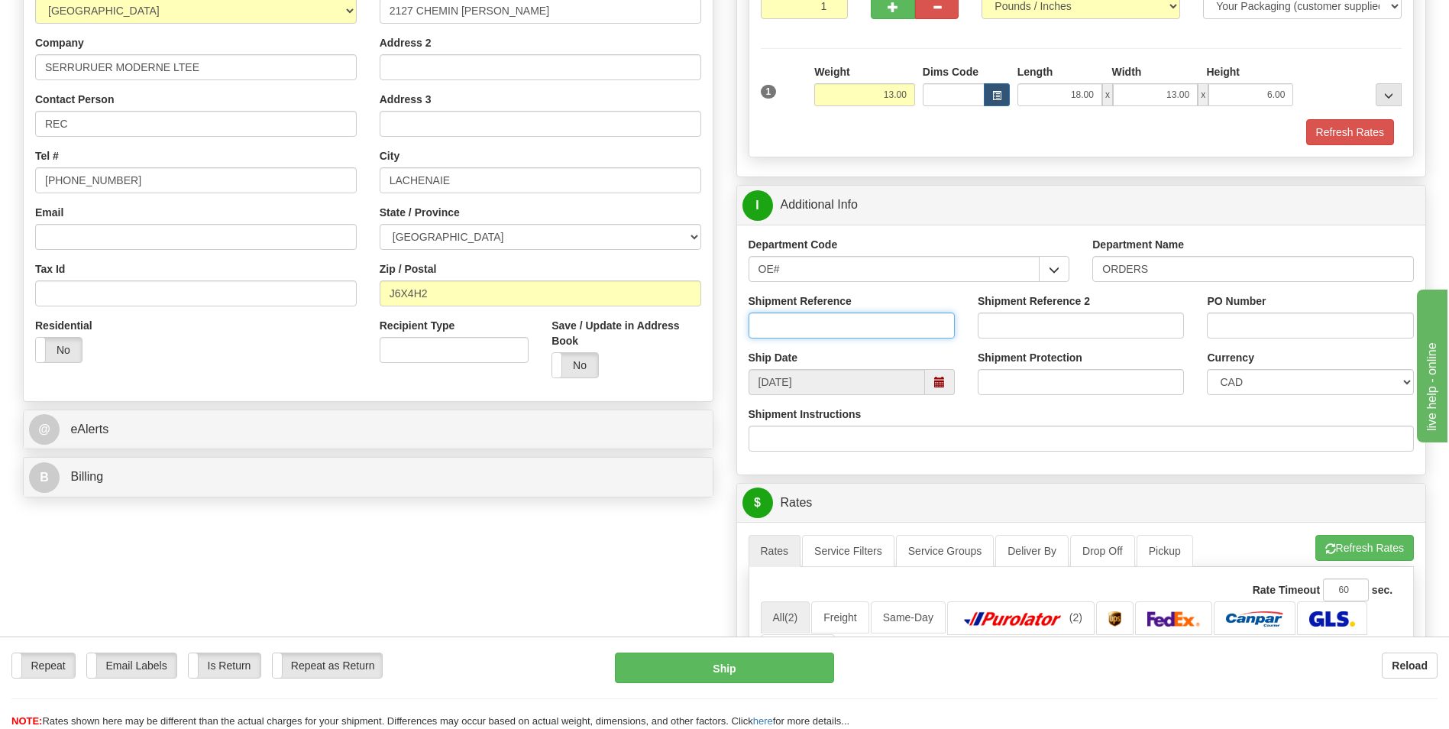
click at [887, 332] on input "Shipment Reference" at bounding box center [852, 325] width 206 height 26
type input "10203416-00"
click at [1282, 331] on input "PO Number" at bounding box center [1310, 325] width 206 height 26
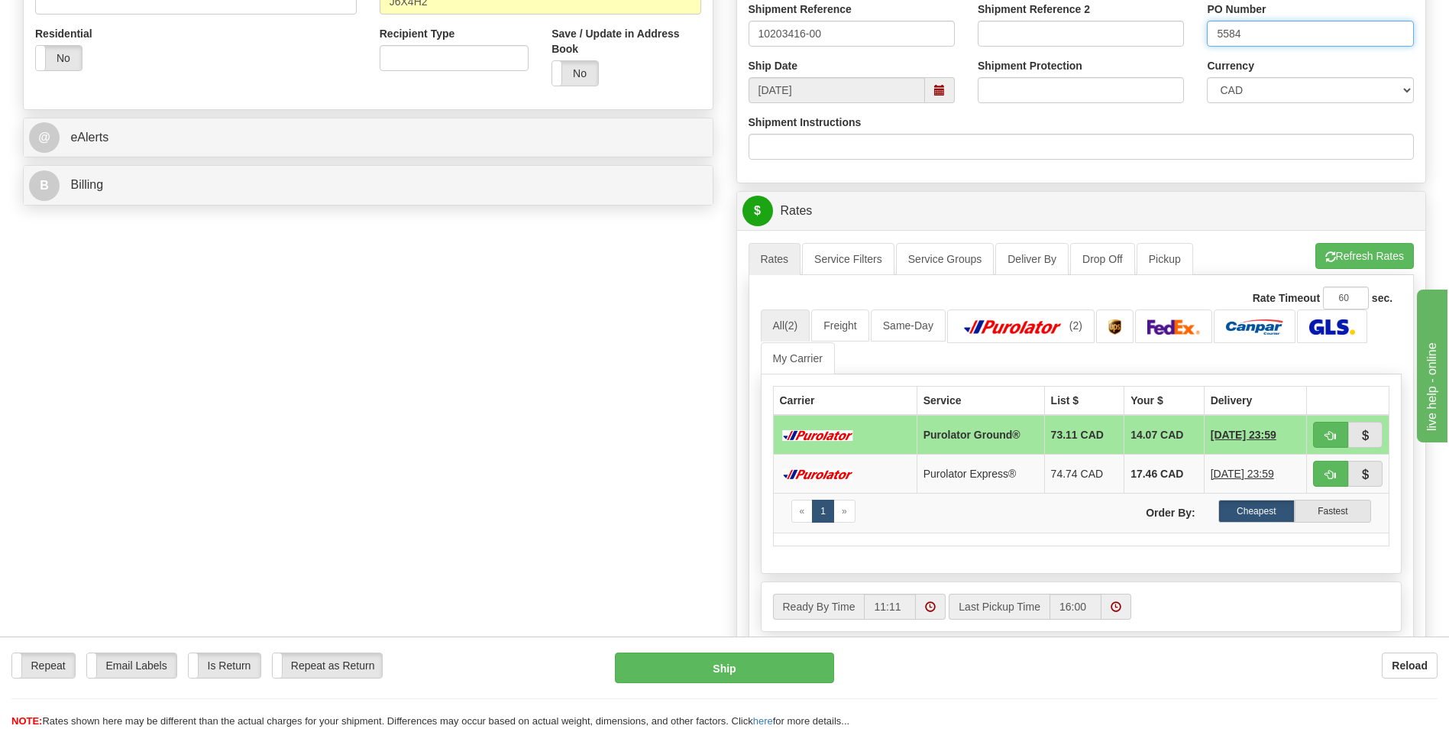
scroll to position [535, 0]
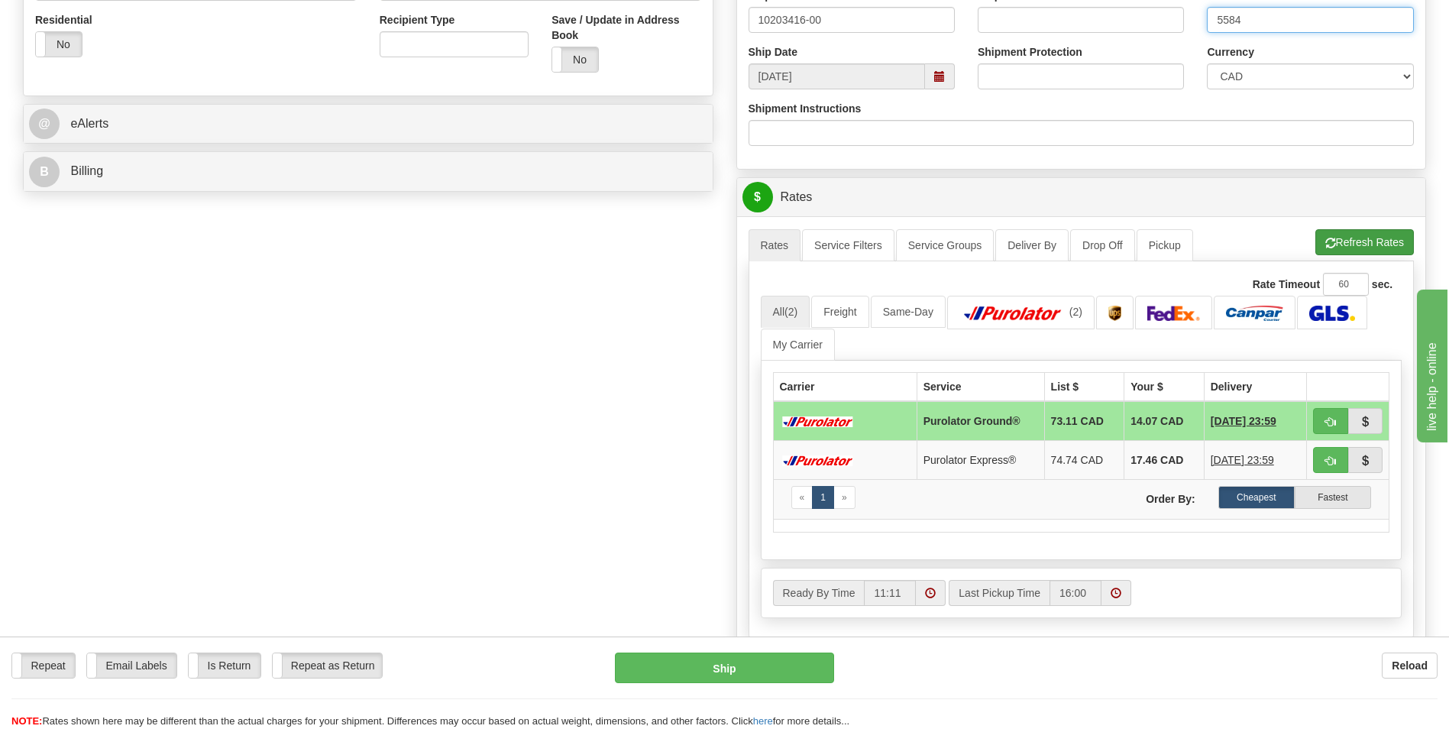
type input "5584"
click at [1363, 234] on button "Refresh Rates" at bounding box center [1364, 242] width 99 height 26
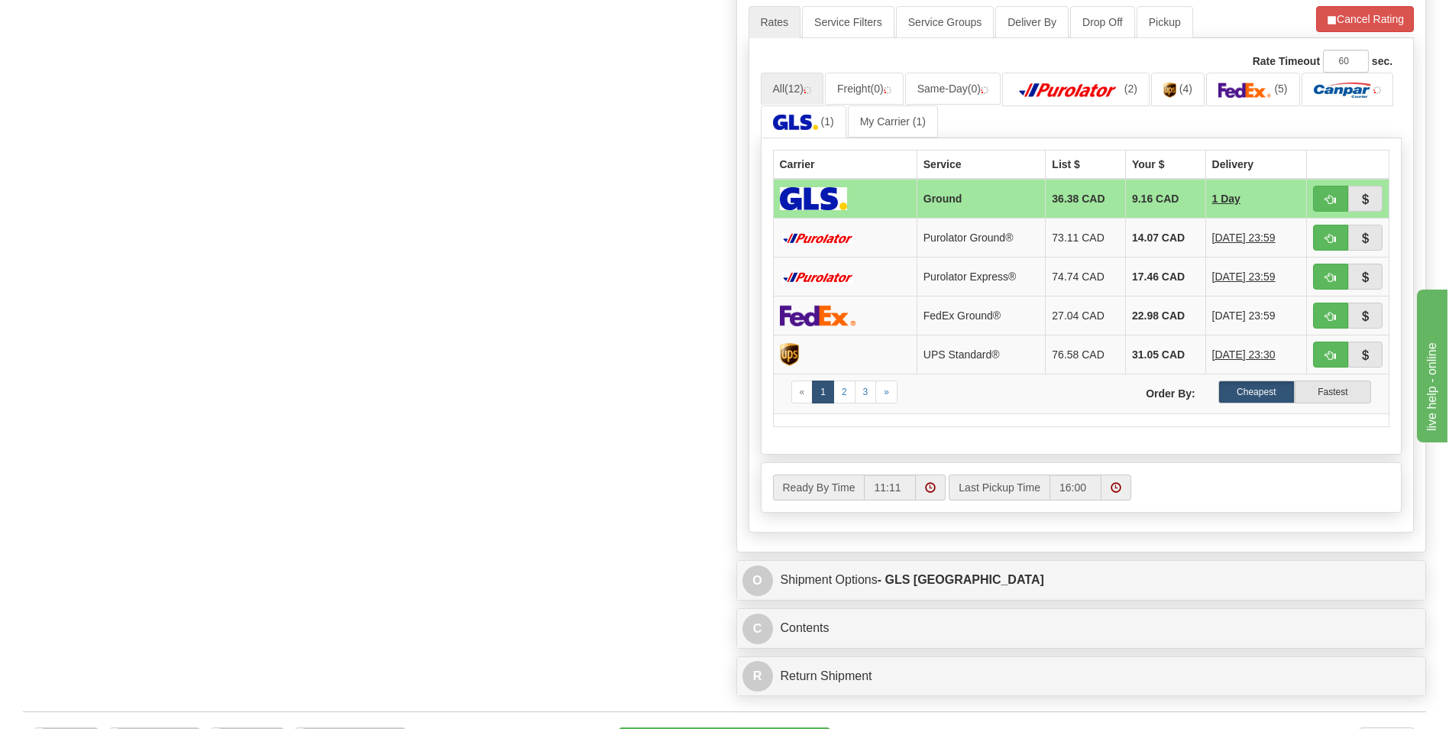
scroll to position [840, 0]
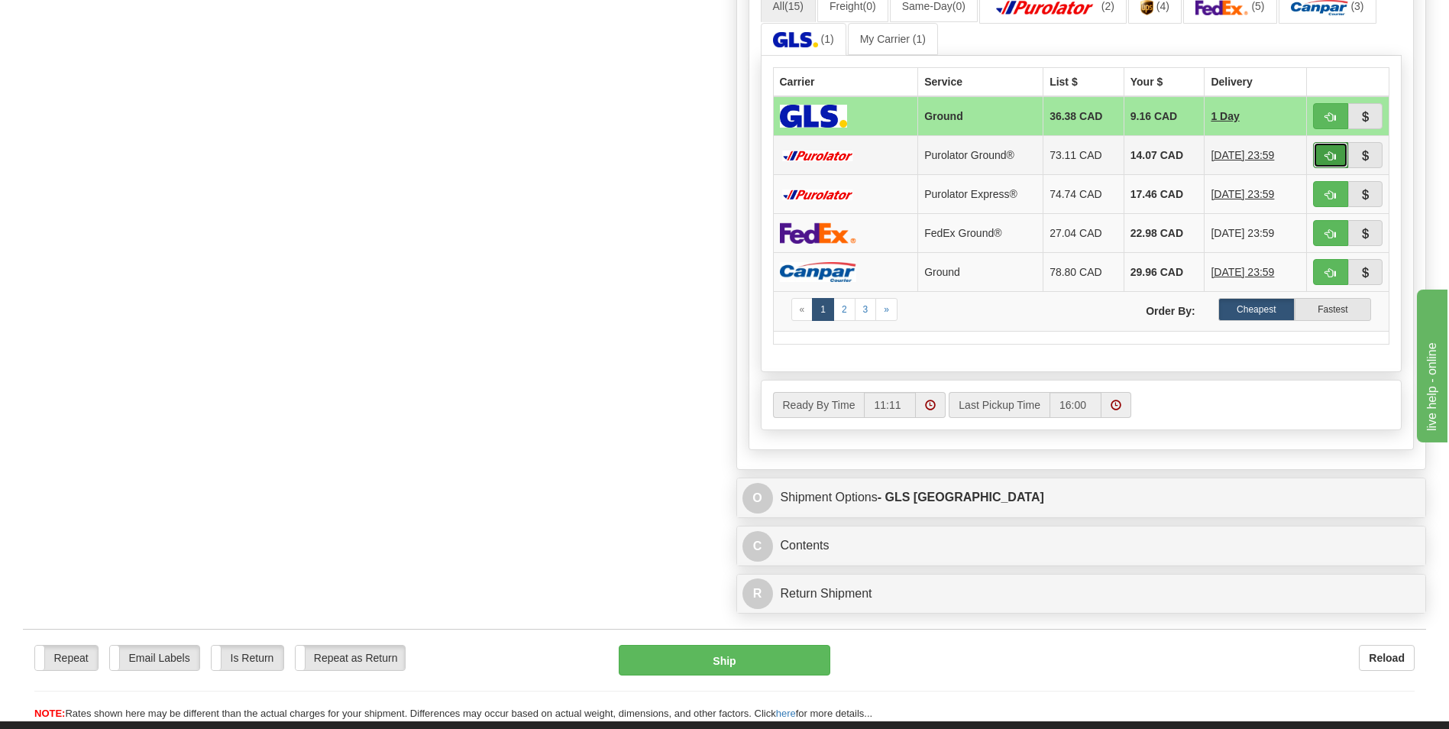
click at [1324, 160] on button "button" at bounding box center [1330, 155] width 35 height 26
type input "260"
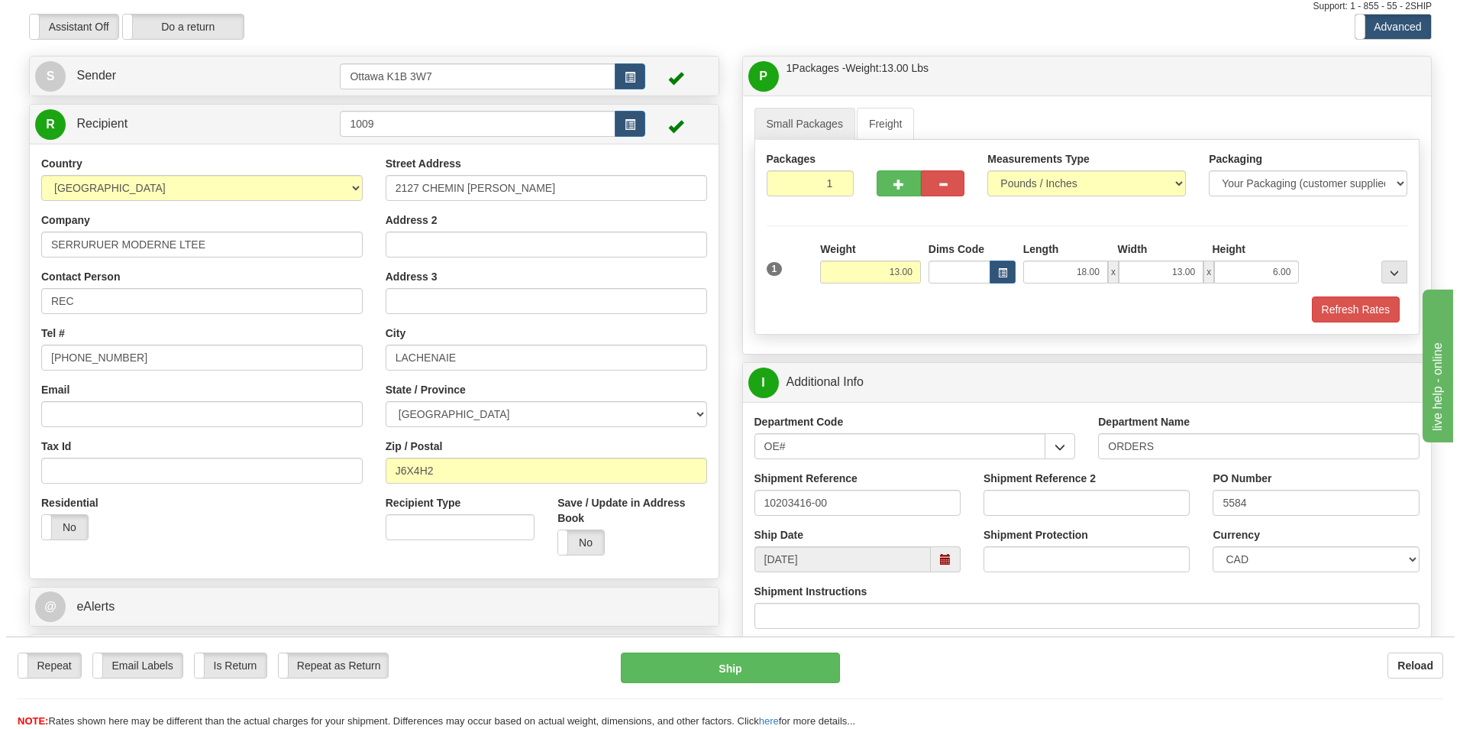
scroll to position [229, 0]
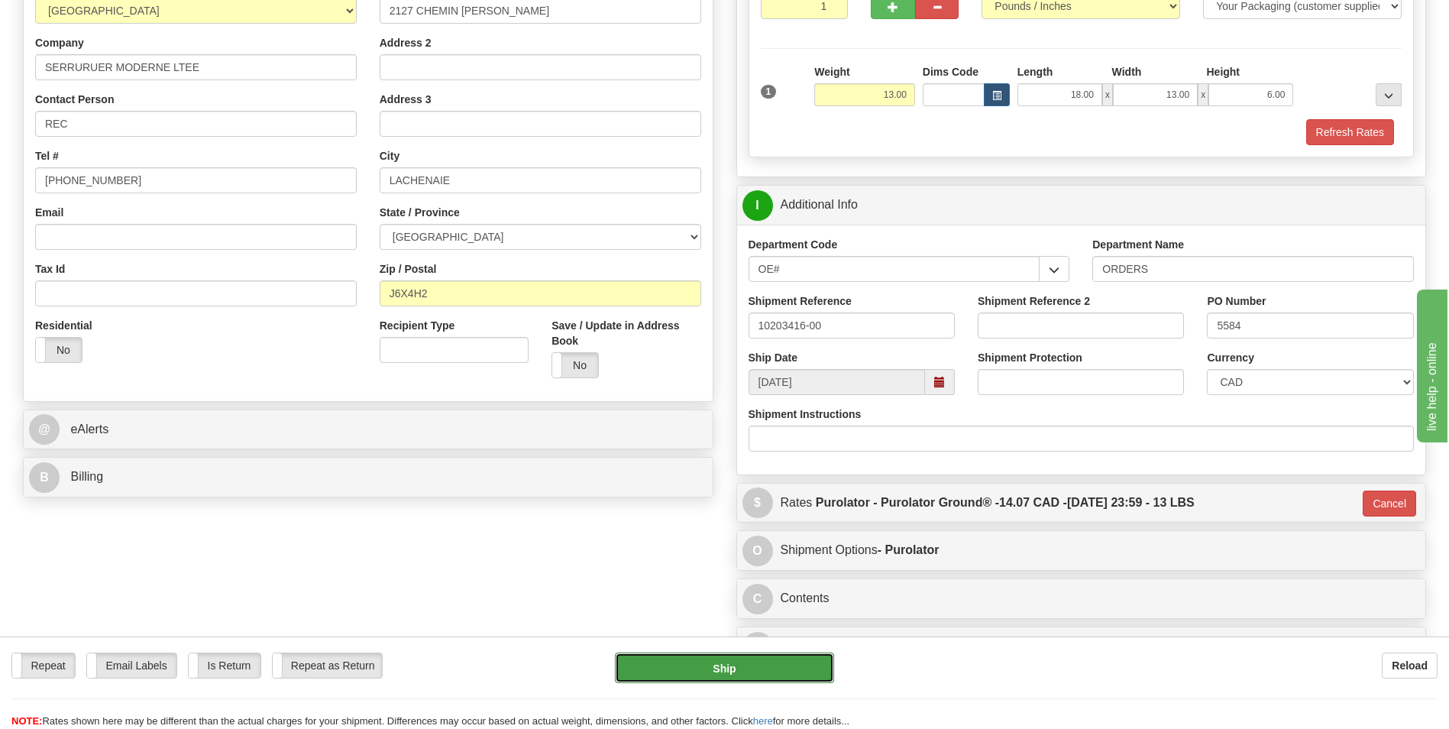
click at [704, 670] on button "Ship" at bounding box center [724, 667] width 218 height 31
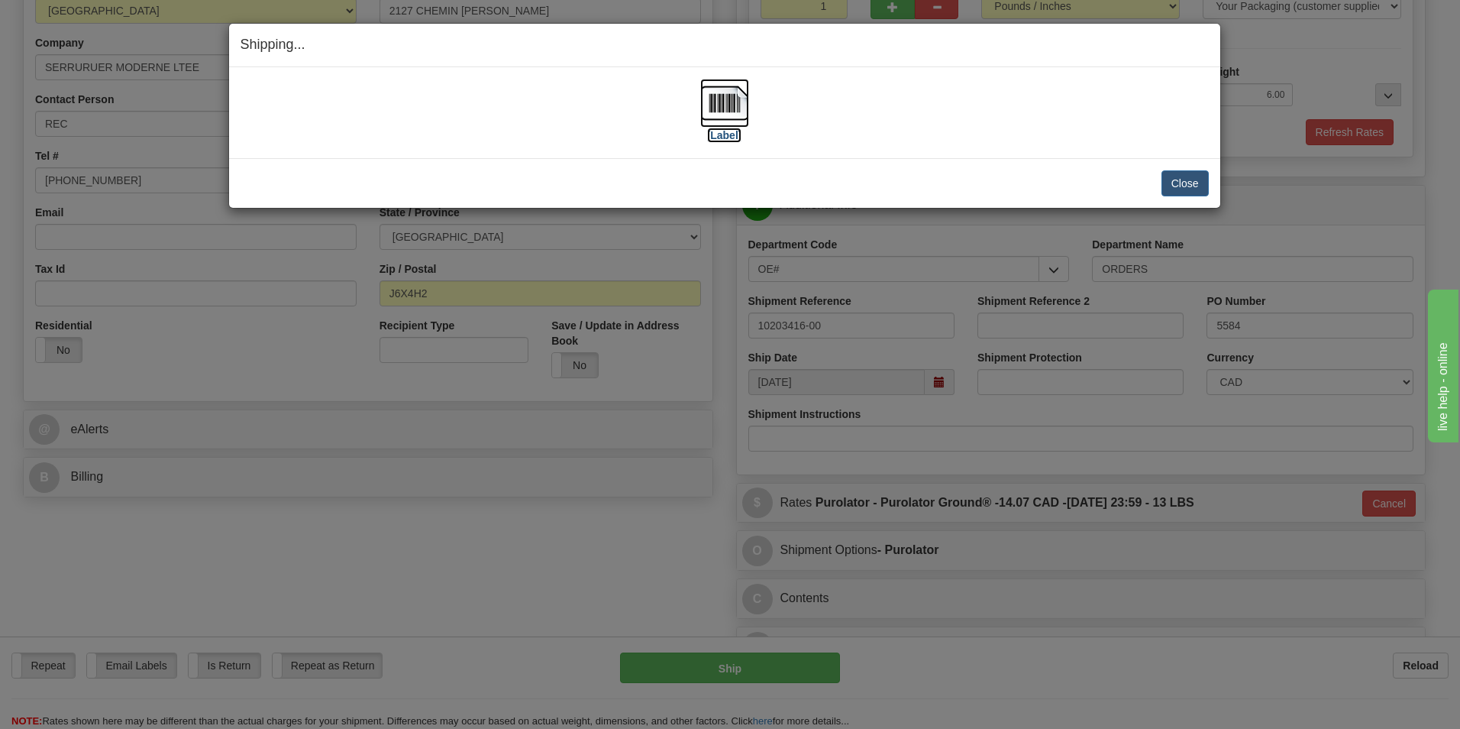
click at [727, 134] on label "[Label]" at bounding box center [724, 135] width 35 height 15
click at [1213, 190] on div "Close Cancel Cancel Shipment and Quit Pickup Quit Pickup ONLY" at bounding box center [724, 183] width 991 height 50
click at [1176, 182] on button "Close" at bounding box center [1185, 183] width 47 height 26
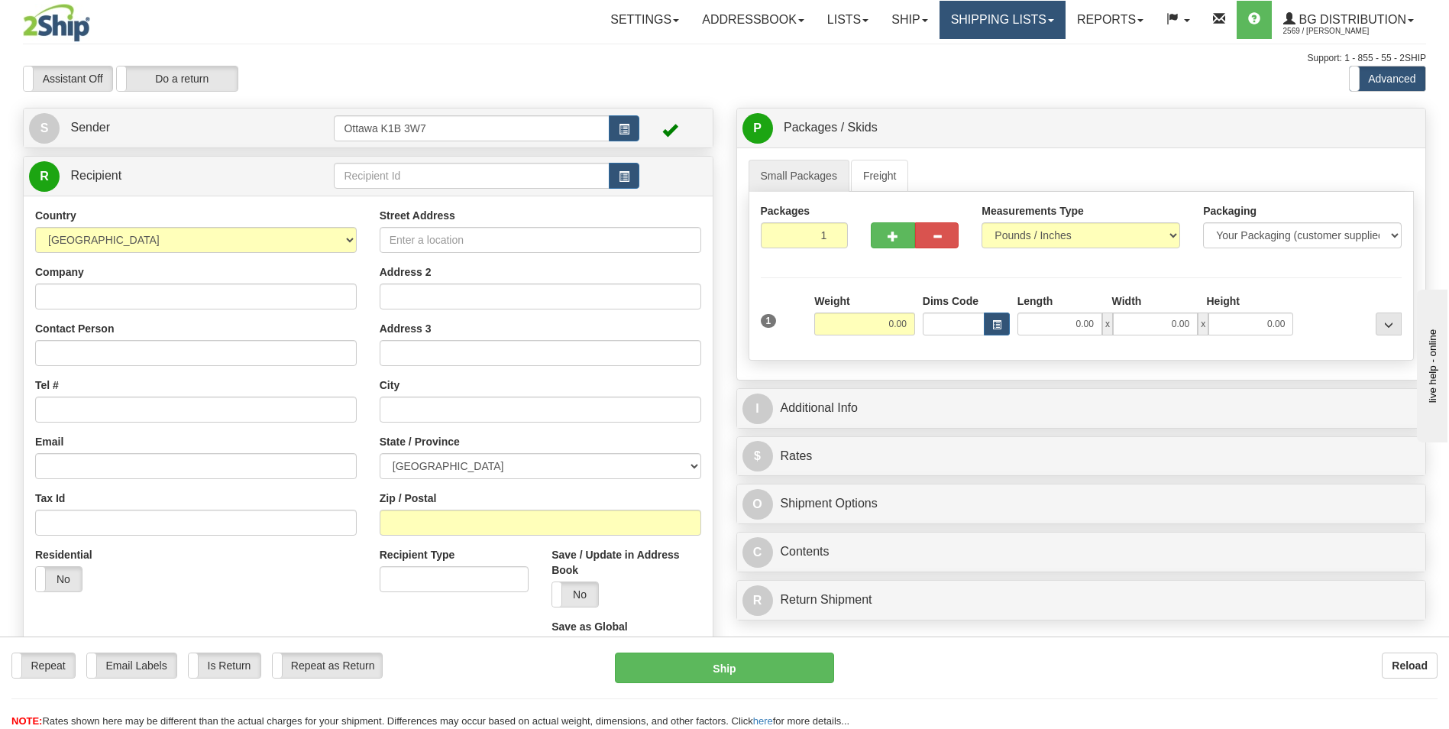
click at [1041, 18] on link "Shipping lists" at bounding box center [1003, 20] width 126 height 38
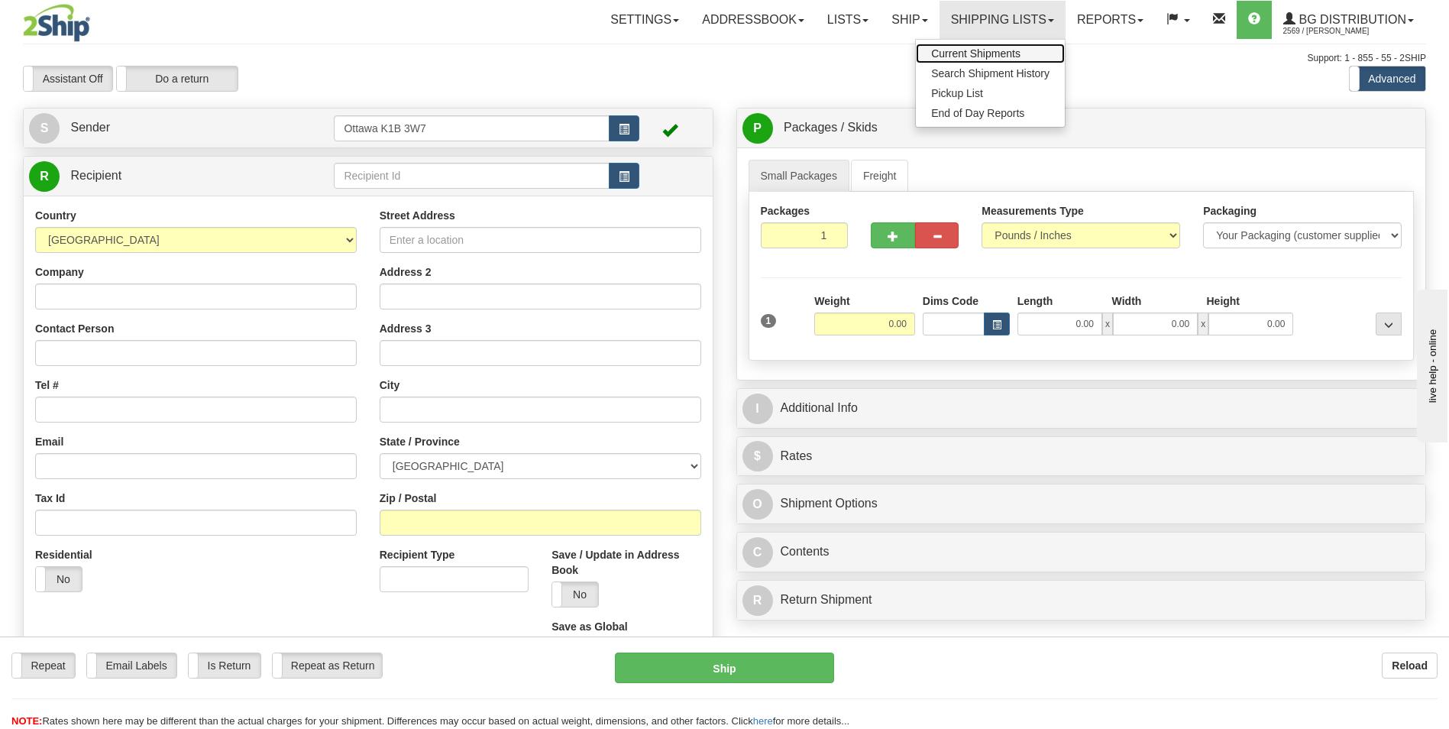
click at [980, 50] on span "Current Shipments" at bounding box center [975, 53] width 89 height 12
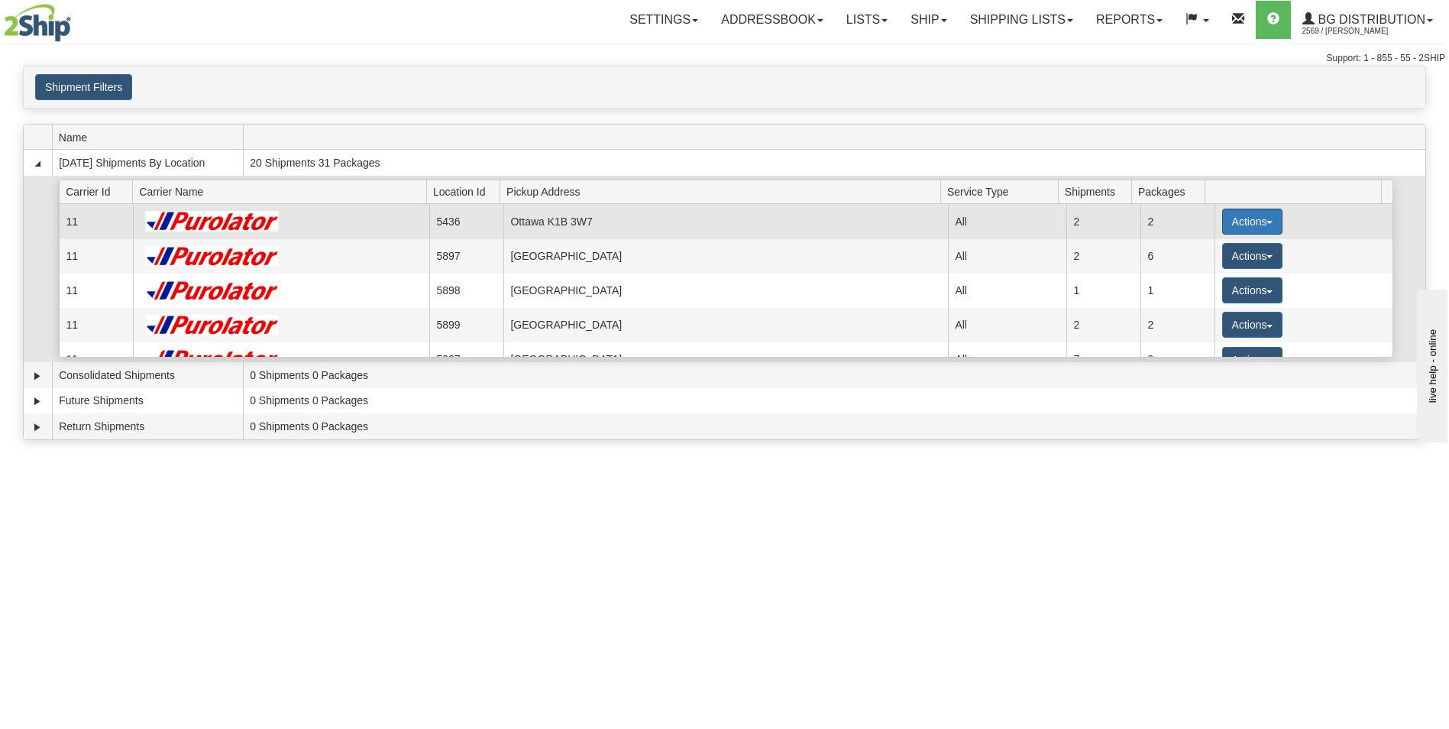
click at [1250, 218] on button "Actions" at bounding box center [1252, 222] width 61 height 26
click at [1206, 248] on span "Details" at bounding box center [1195, 249] width 41 height 11
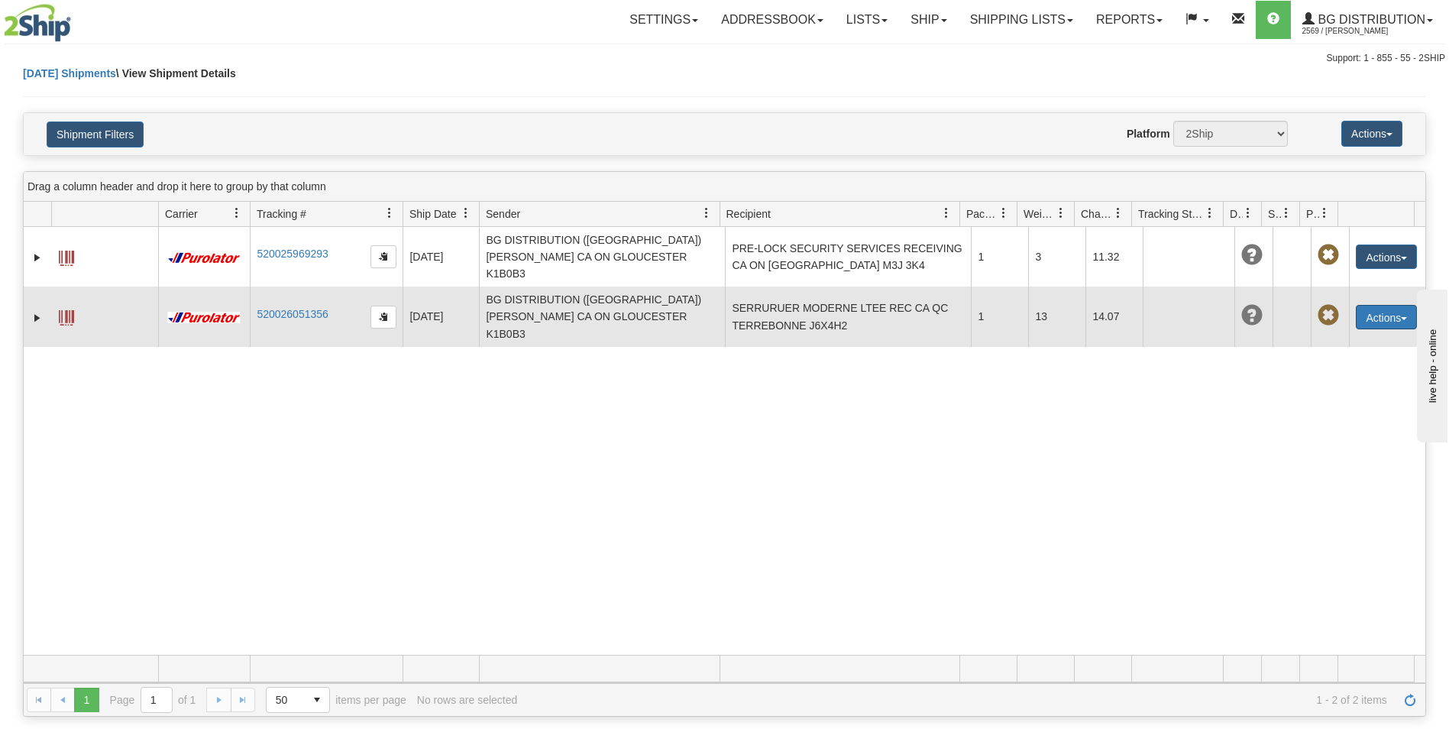
click at [1389, 305] on button "Actions" at bounding box center [1386, 317] width 61 height 24
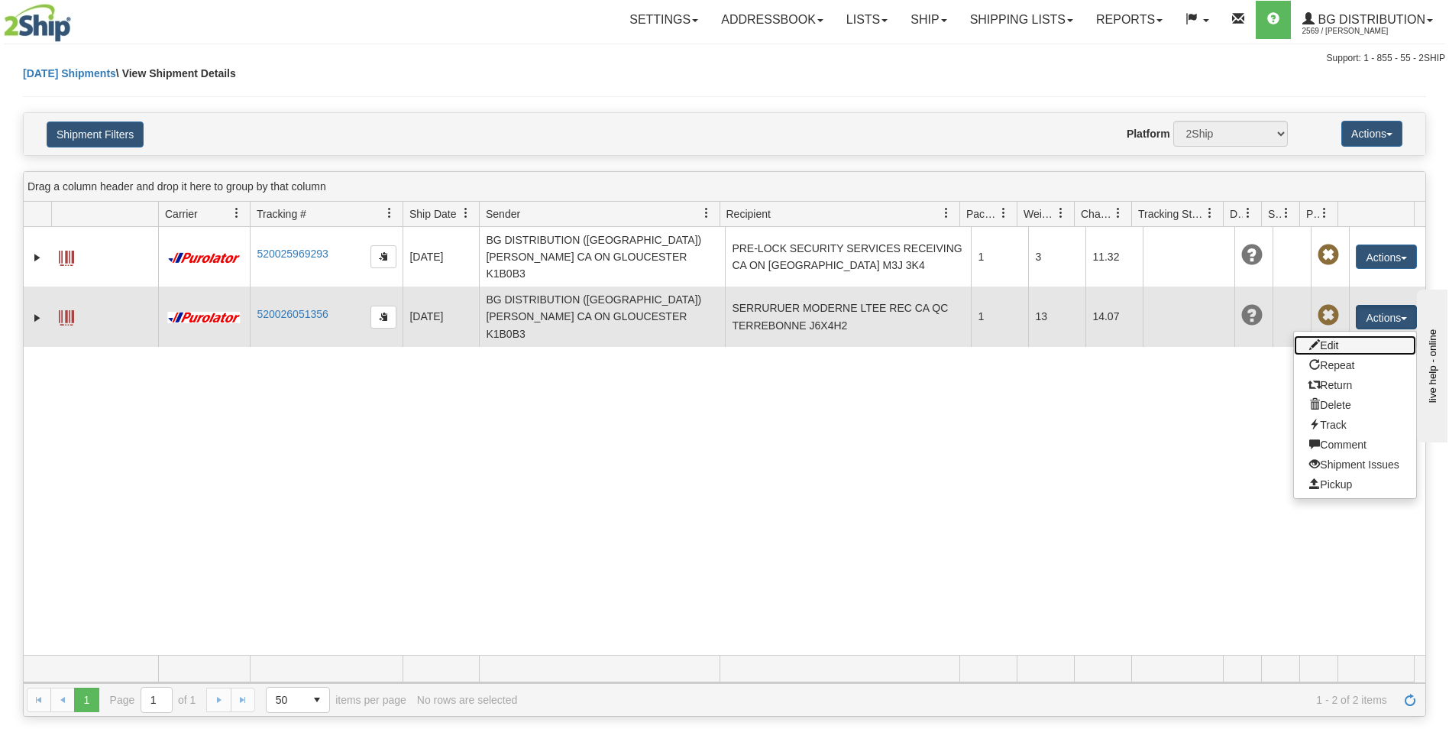
click at [1336, 335] on link "Edit" at bounding box center [1355, 345] width 122 height 20
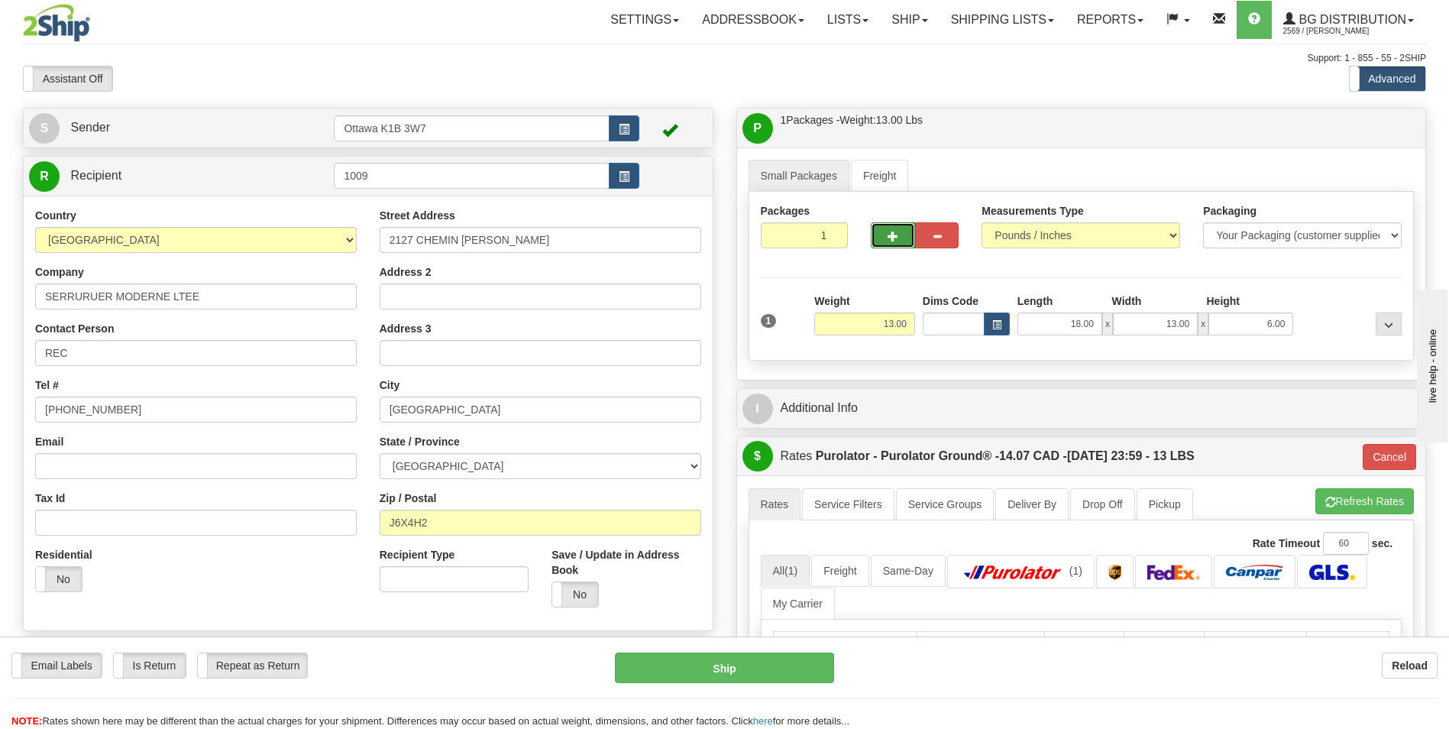
click at [901, 227] on button "button" at bounding box center [893, 235] width 44 height 26
type input "2"
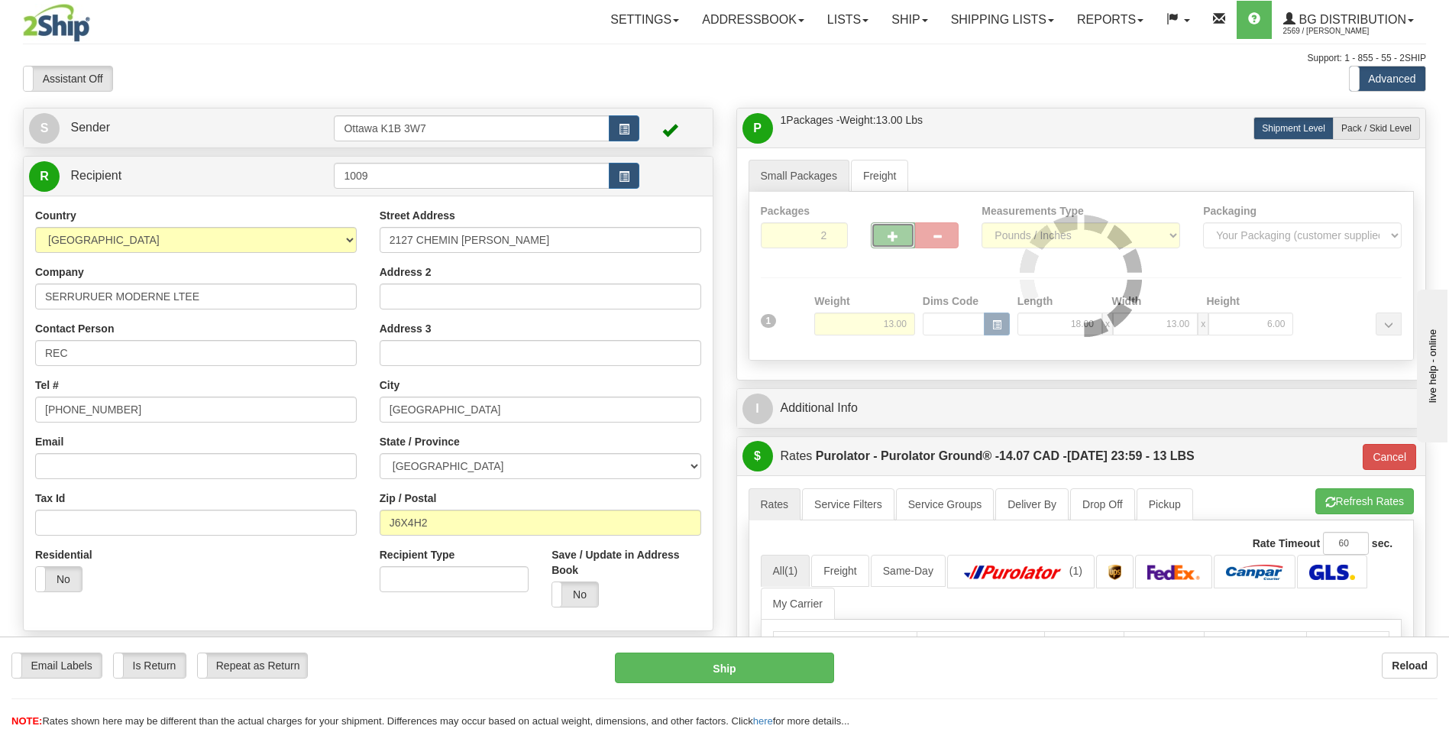
type input "260"
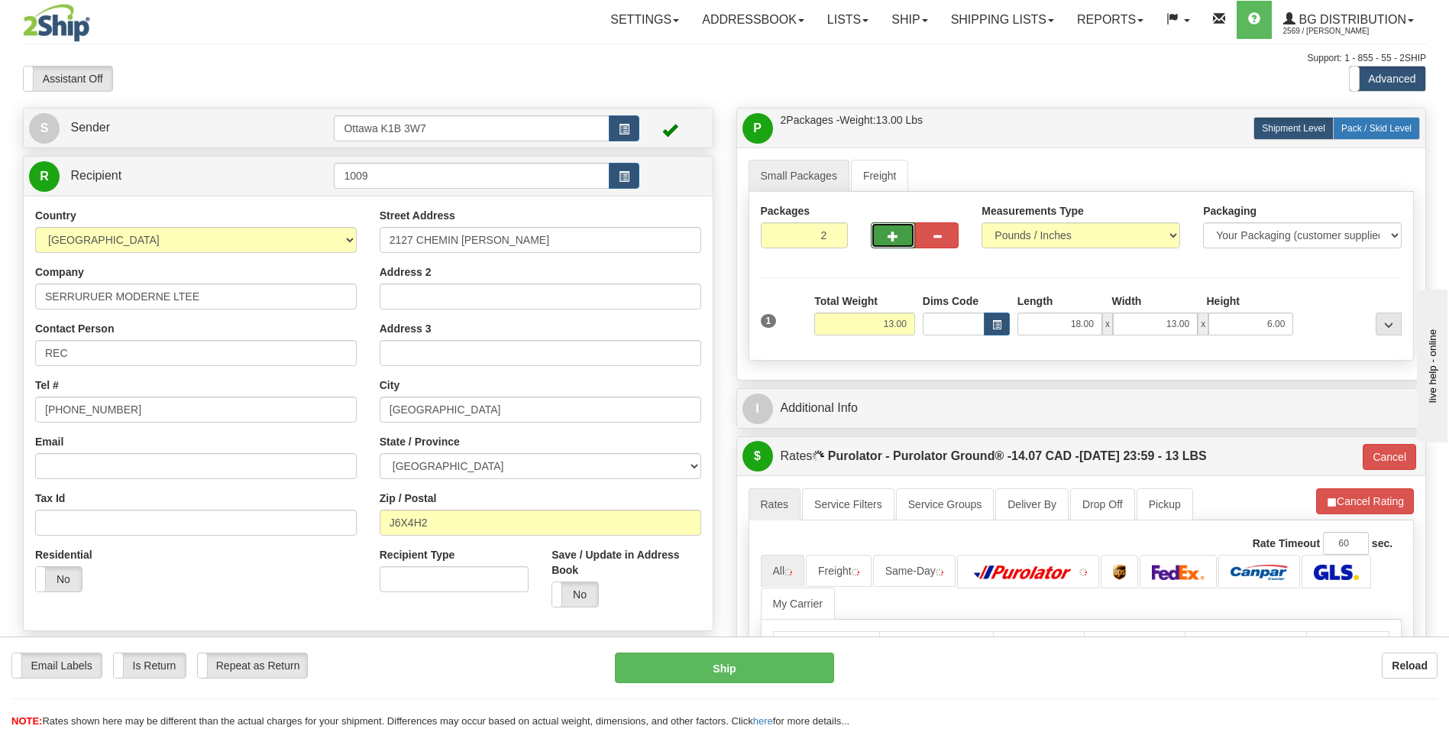
click at [1388, 123] on span "Pack / Skid Level" at bounding box center [1376, 128] width 70 height 11
radio input "true"
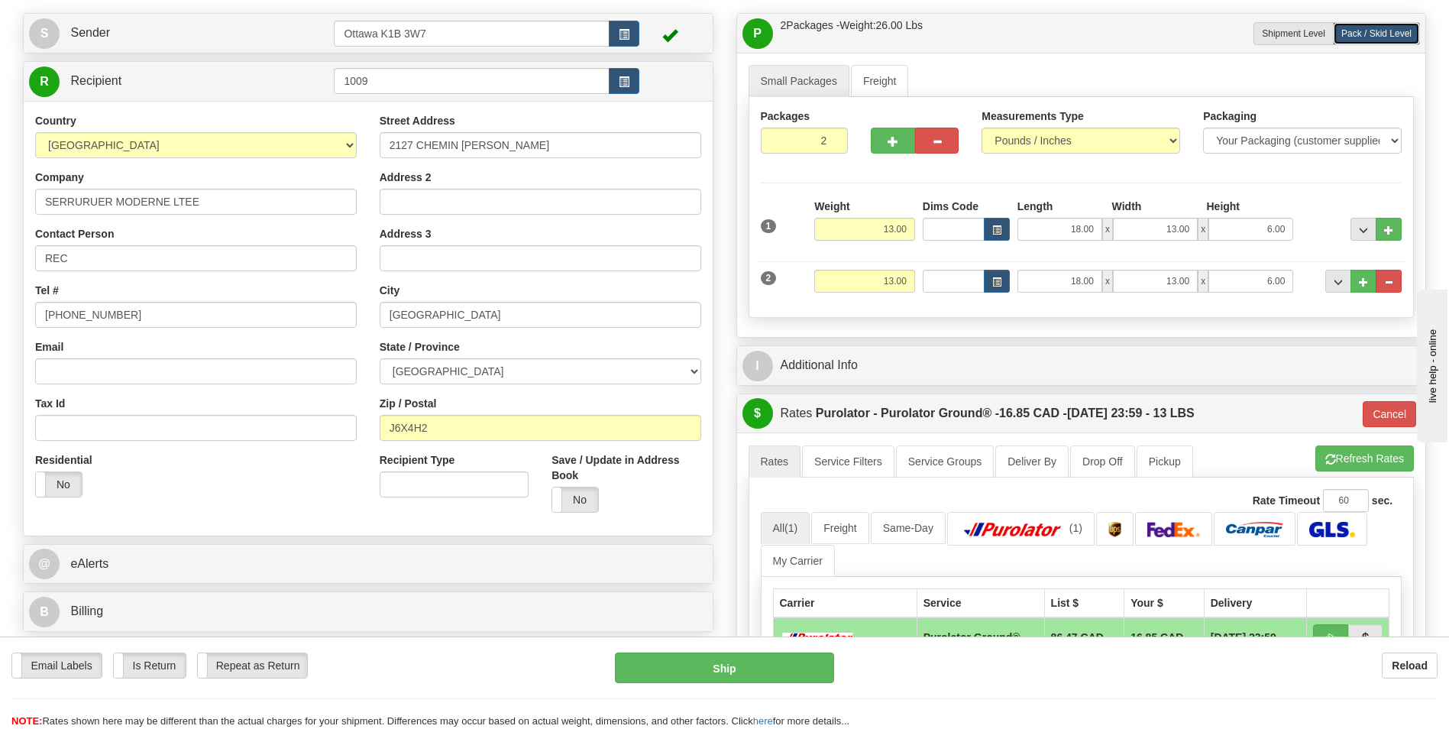
scroll to position [306, 0]
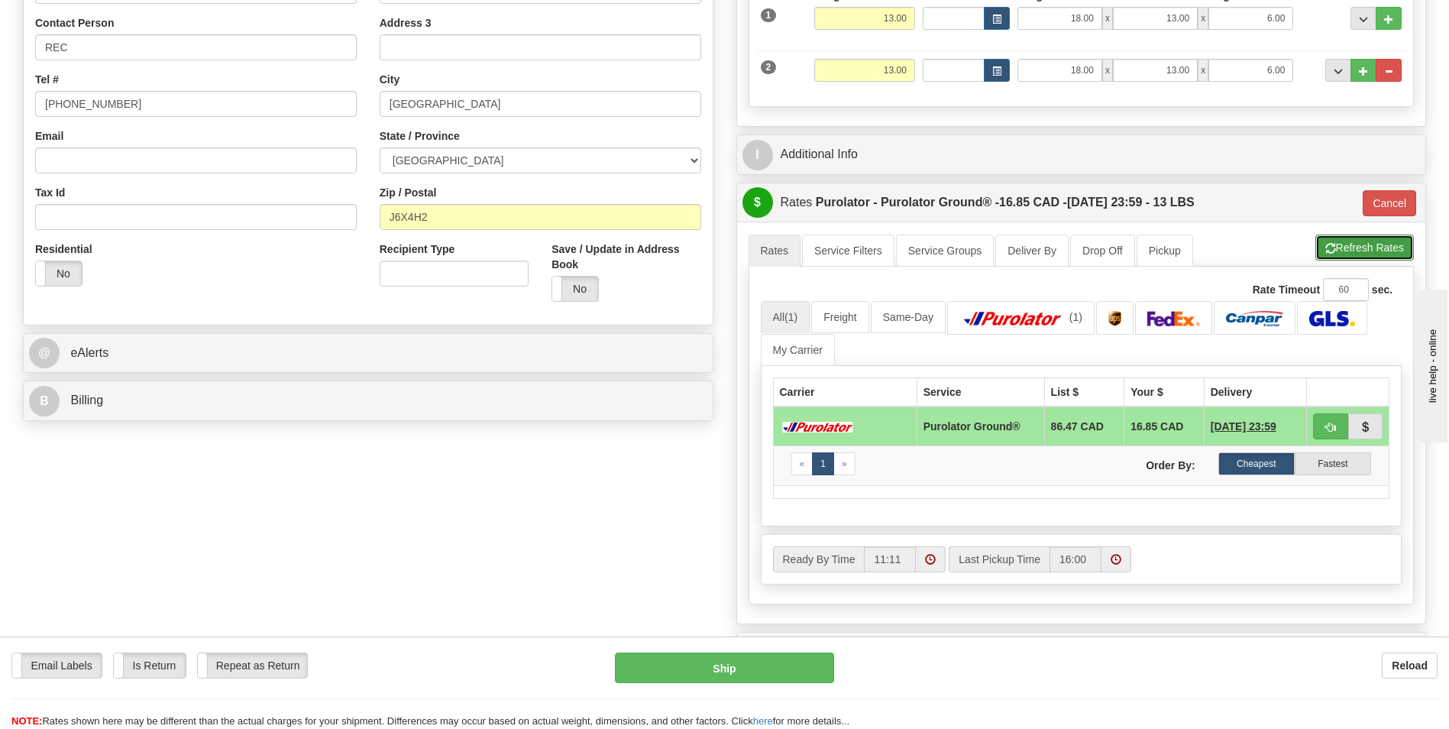
click at [1389, 241] on button "Refresh Rates" at bounding box center [1364, 247] width 99 height 26
type input "260"
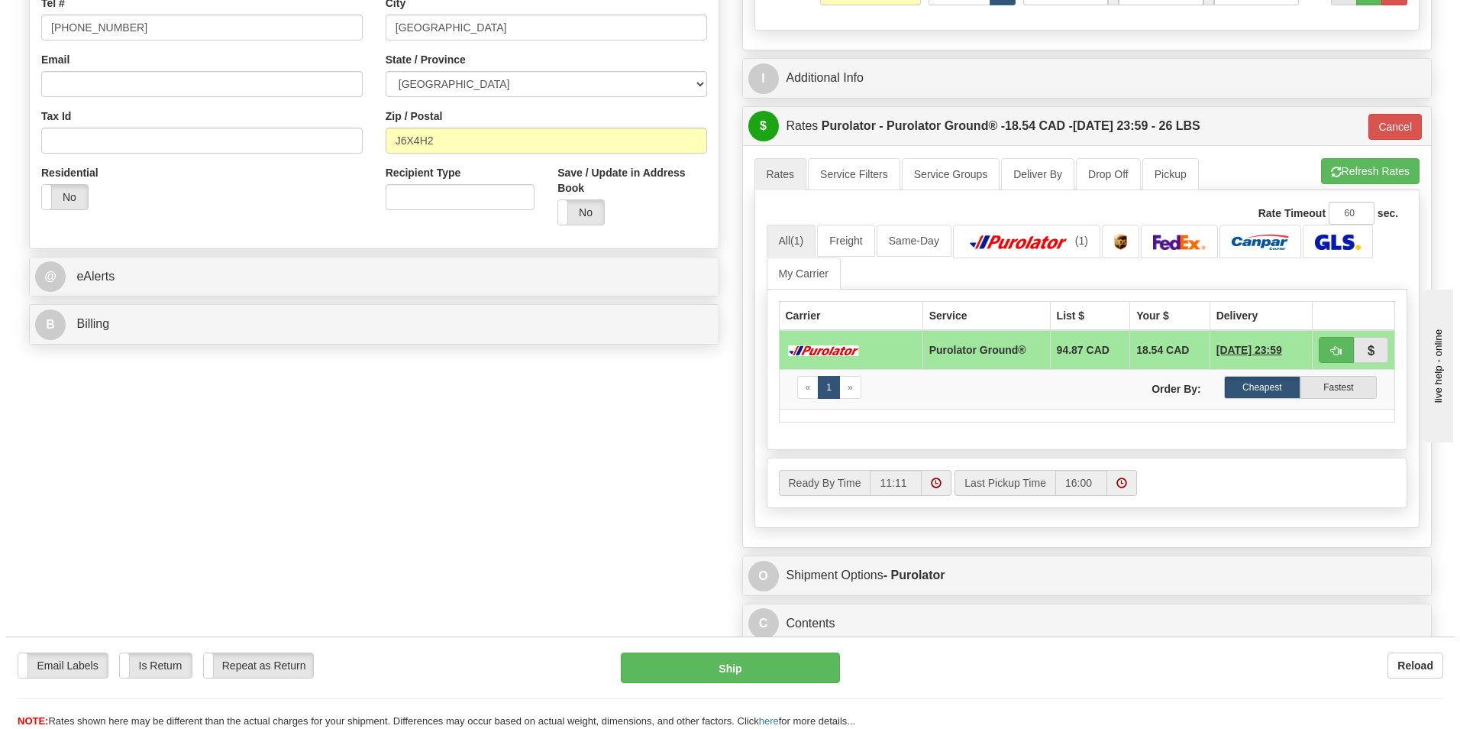
scroll to position [0, 0]
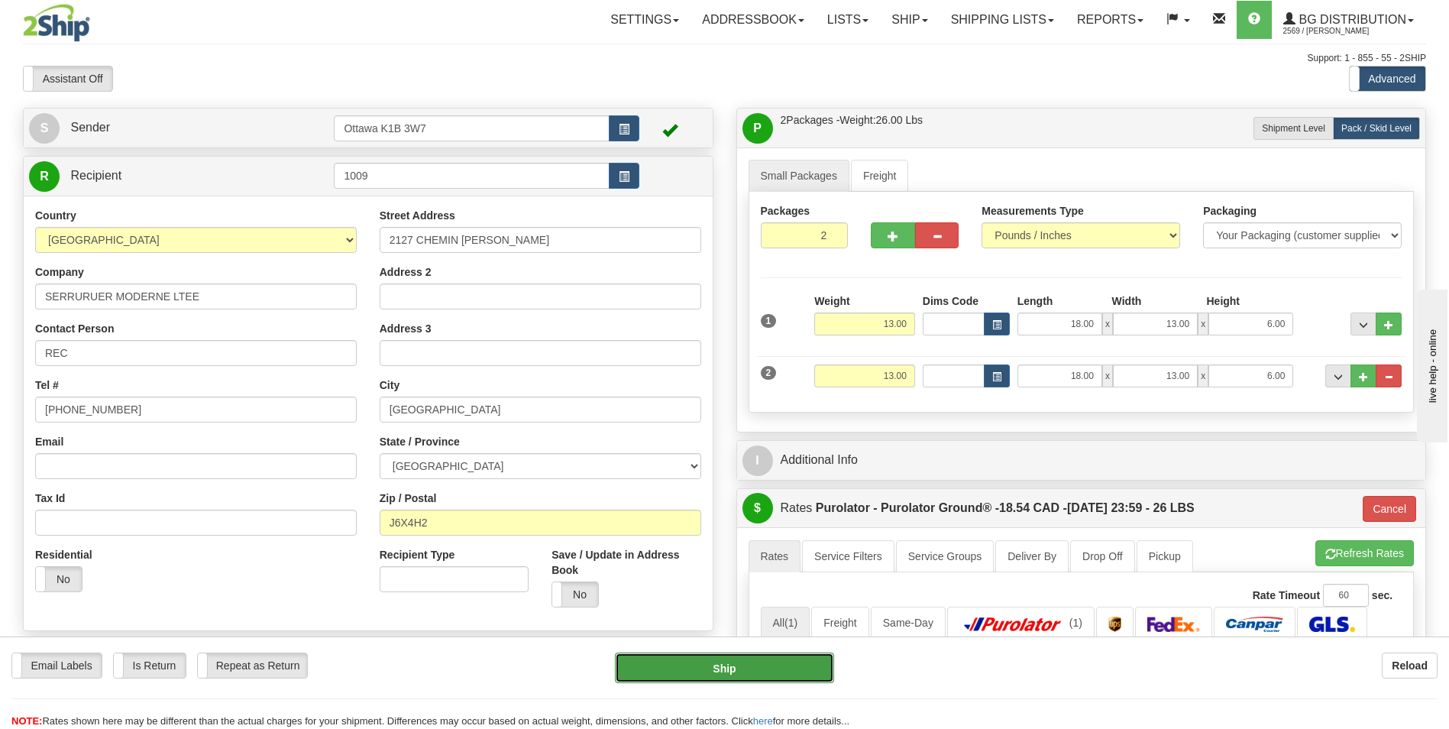
click at [775, 672] on button "Ship" at bounding box center [724, 667] width 218 height 31
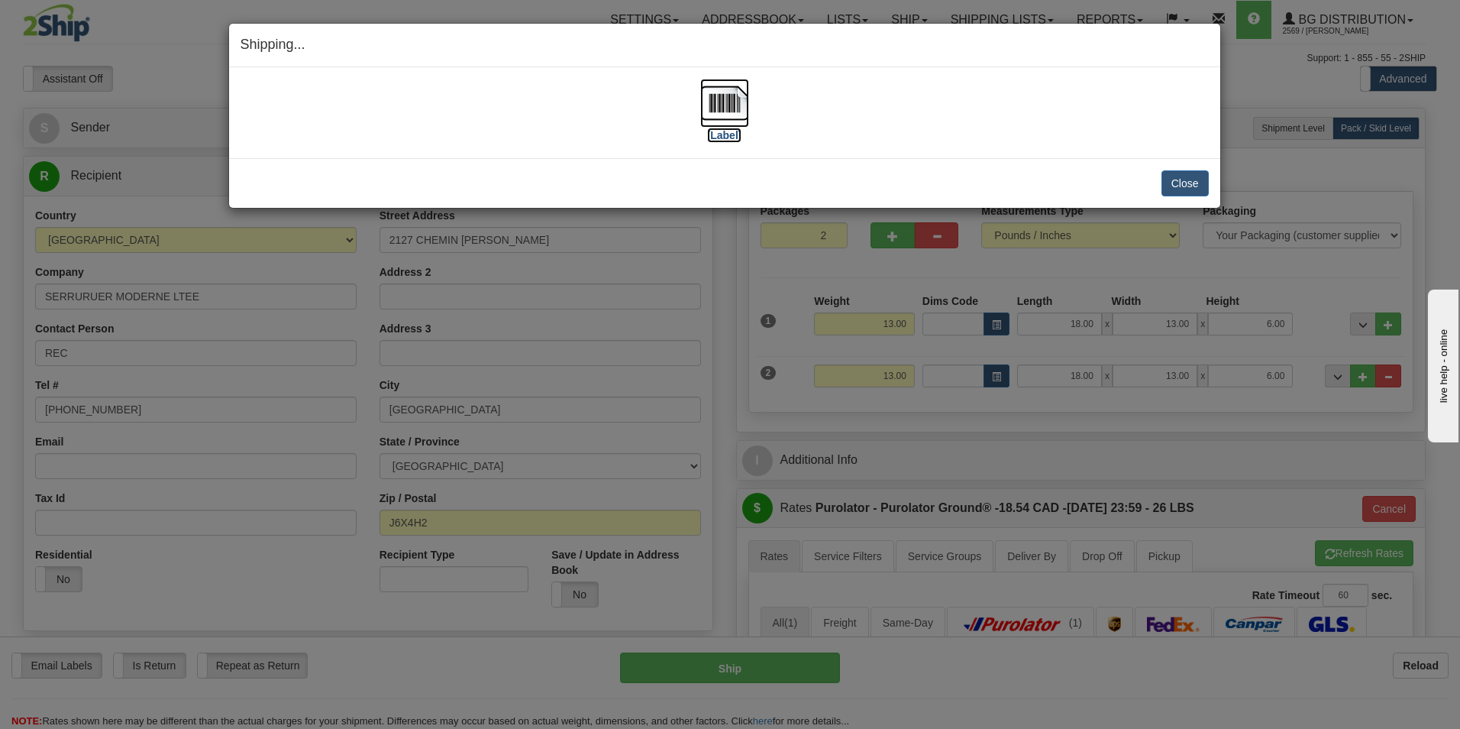
click at [729, 132] on label "[Label]" at bounding box center [724, 135] width 35 height 15
